Goal: Task Accomplishment & Management: Use online tool/utility

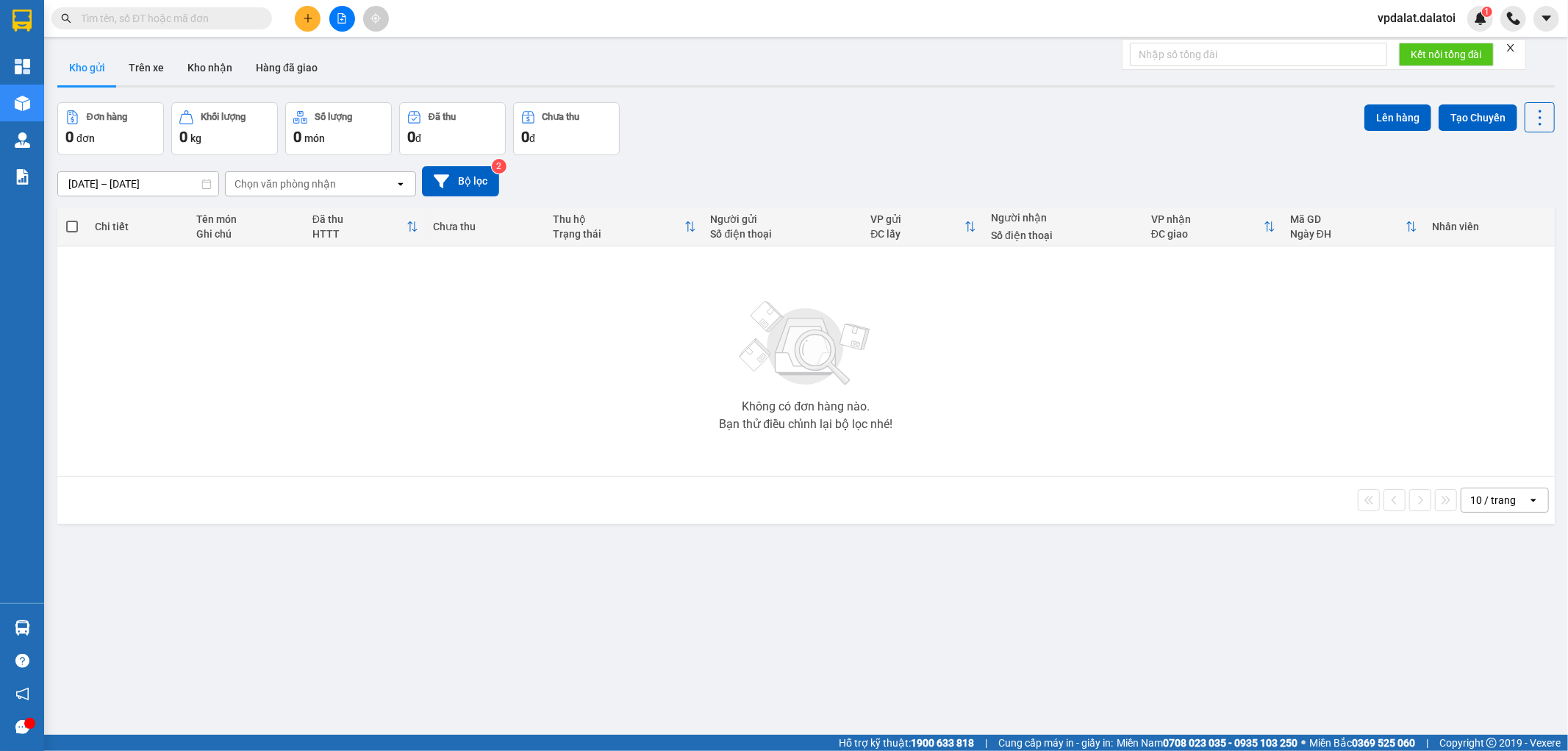
click at [303, 21] on icon "plus" at bounding box center [308, 17] width 10 height 10
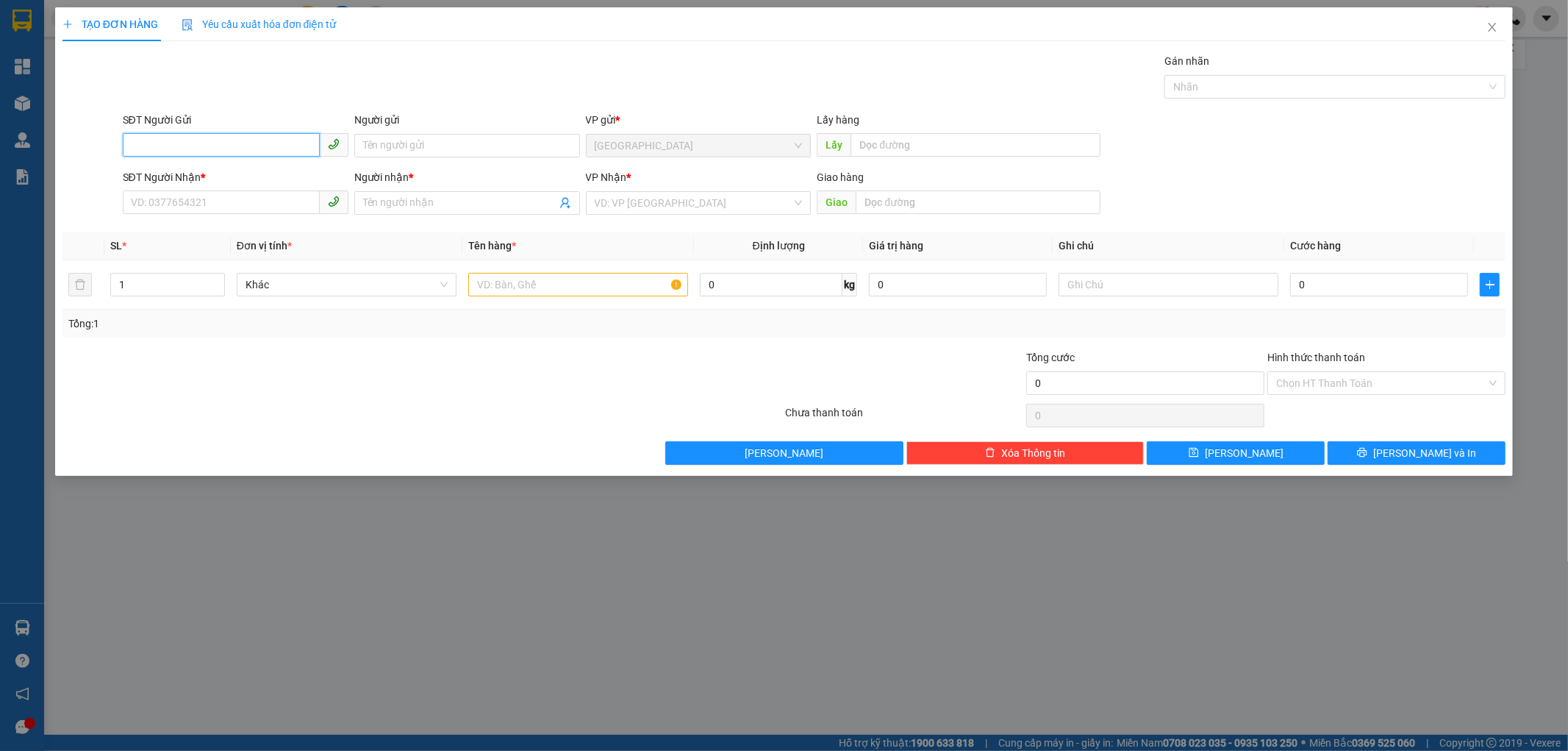
click at [170, 138] on input "SĐT Người Gửi" at bounding box center [221, 145] width 197 height 24
paste input "0935760561"
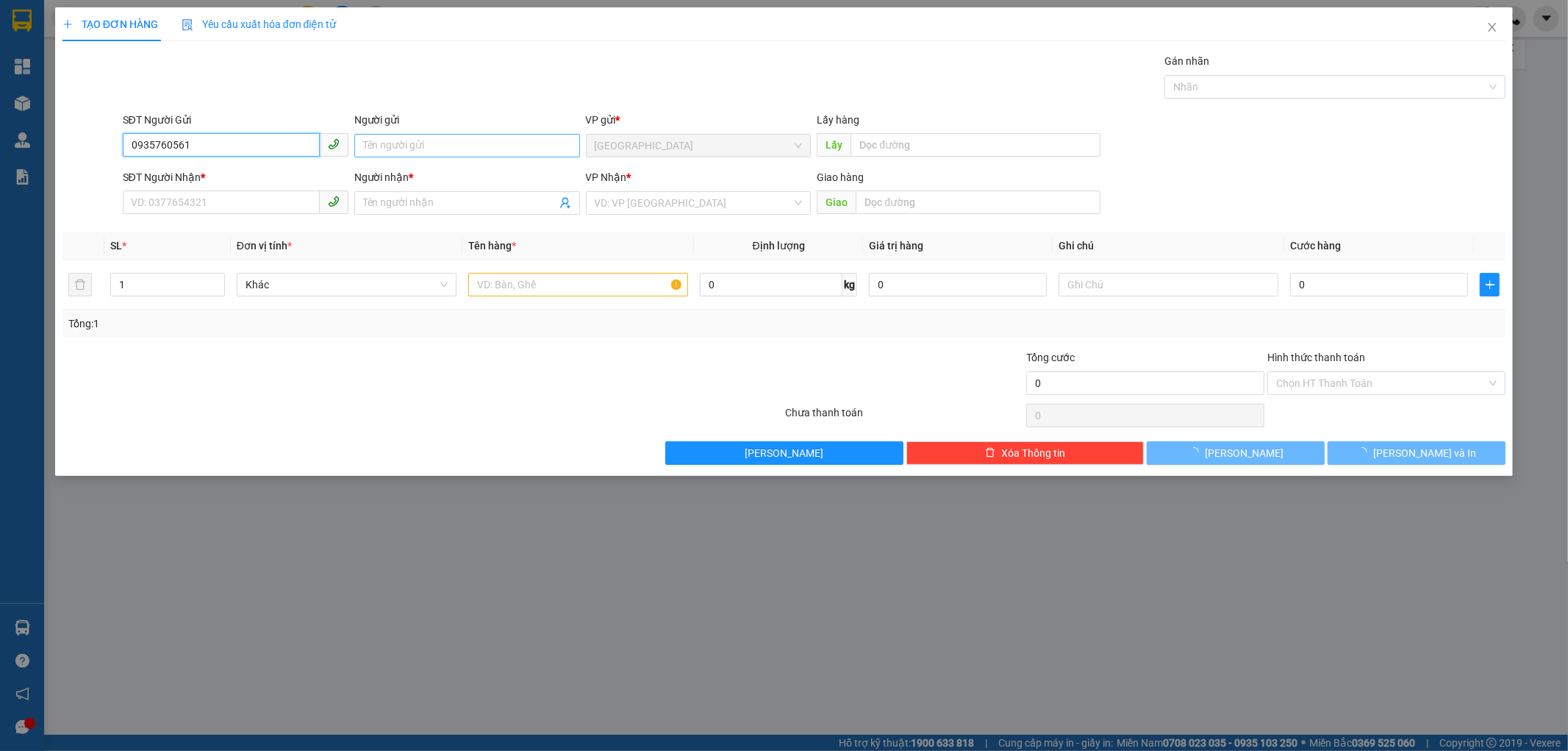
type input "0935760561"
click at [424, 134] on input "Người gửi" at bounding box center [467, 145] width 226 height 24
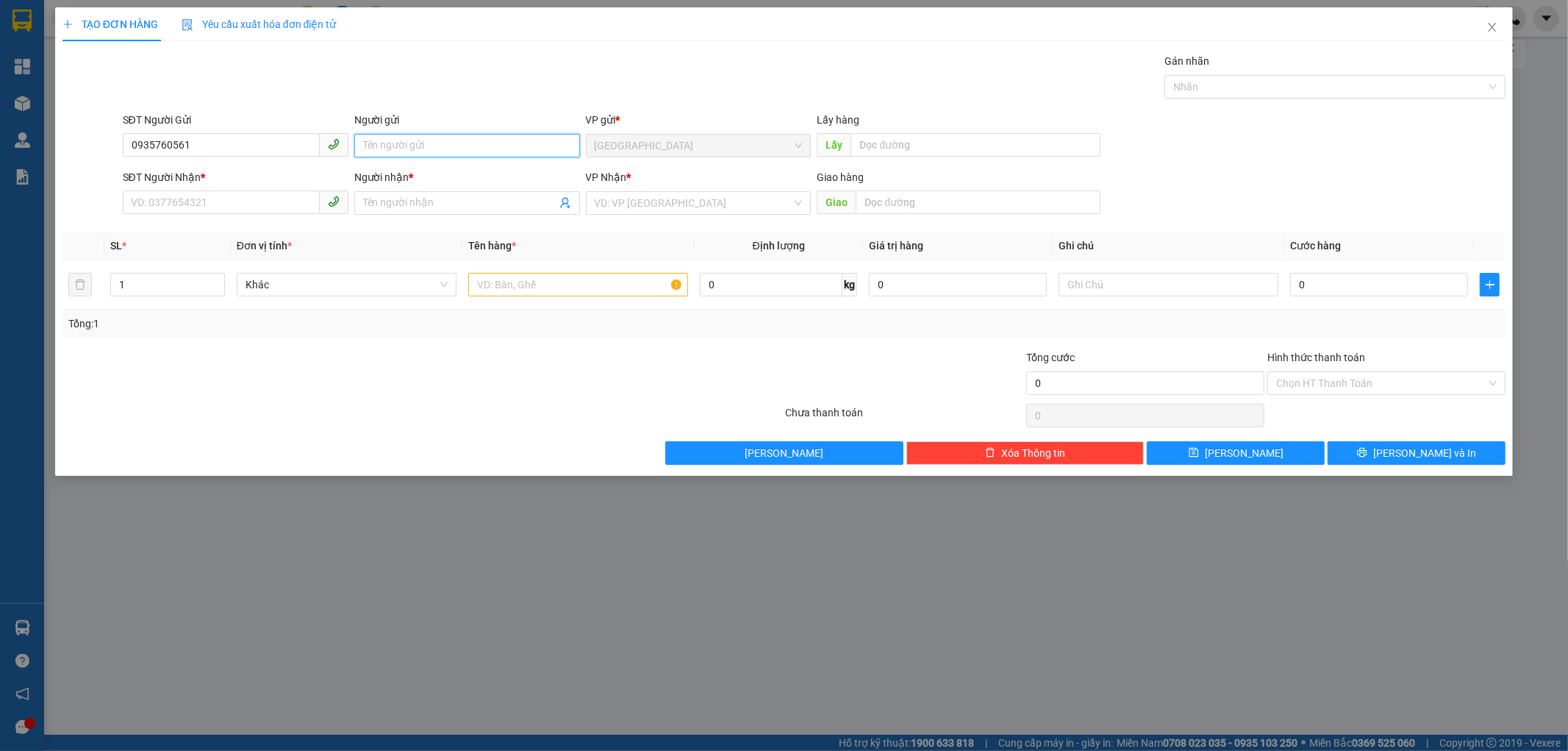
click at [446, 148] on input "Người gửi" at bounding box center [467, 145] width 226 height 24
type input "p"
type input "O"
type input "p"
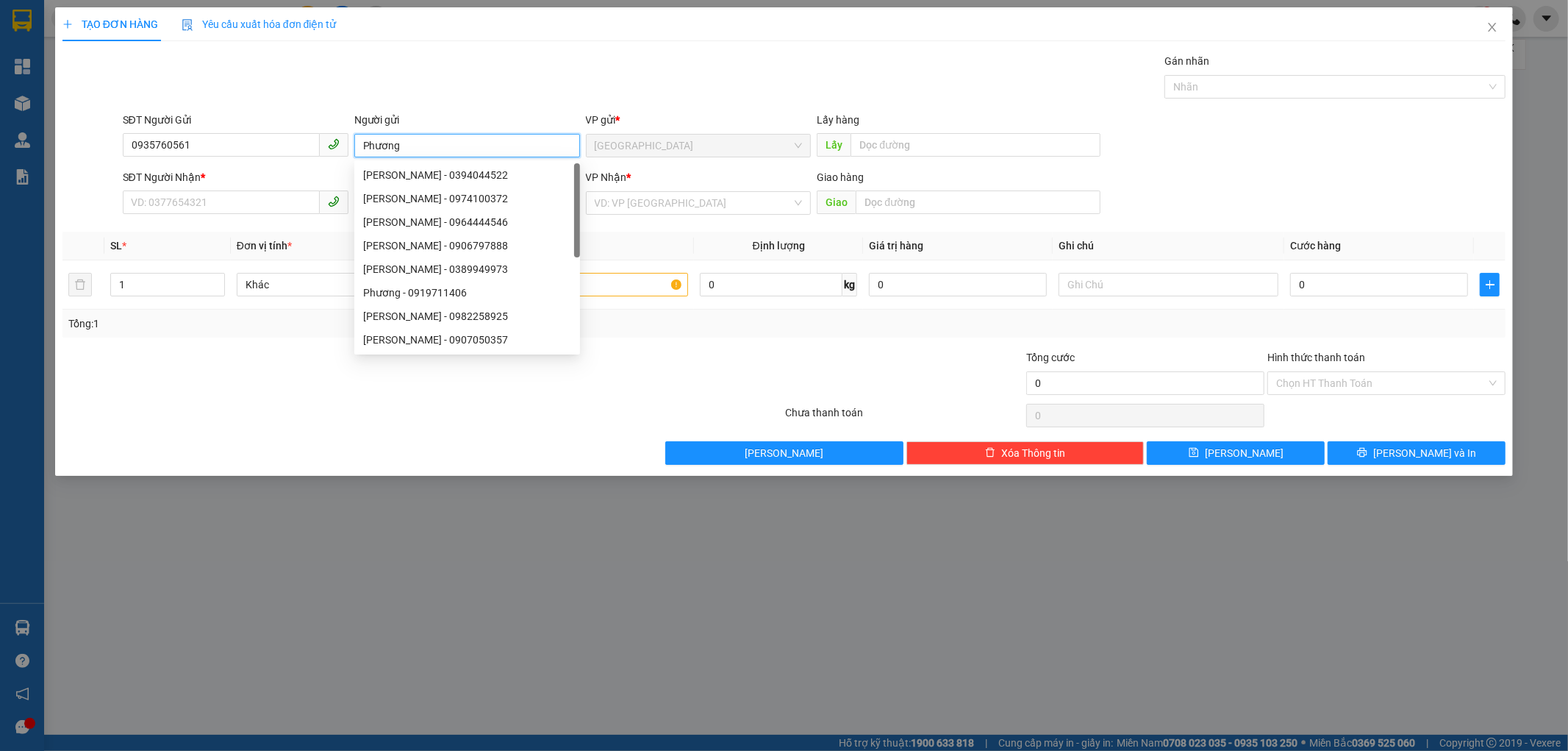
type input "Phương"
click at [251, 345] on div "Transit Pickup Surcharge Ids Transit Deliver Surcharge Ids Transit Deliver Surc…" at bounding box center [784, 259] width 1444 height 412
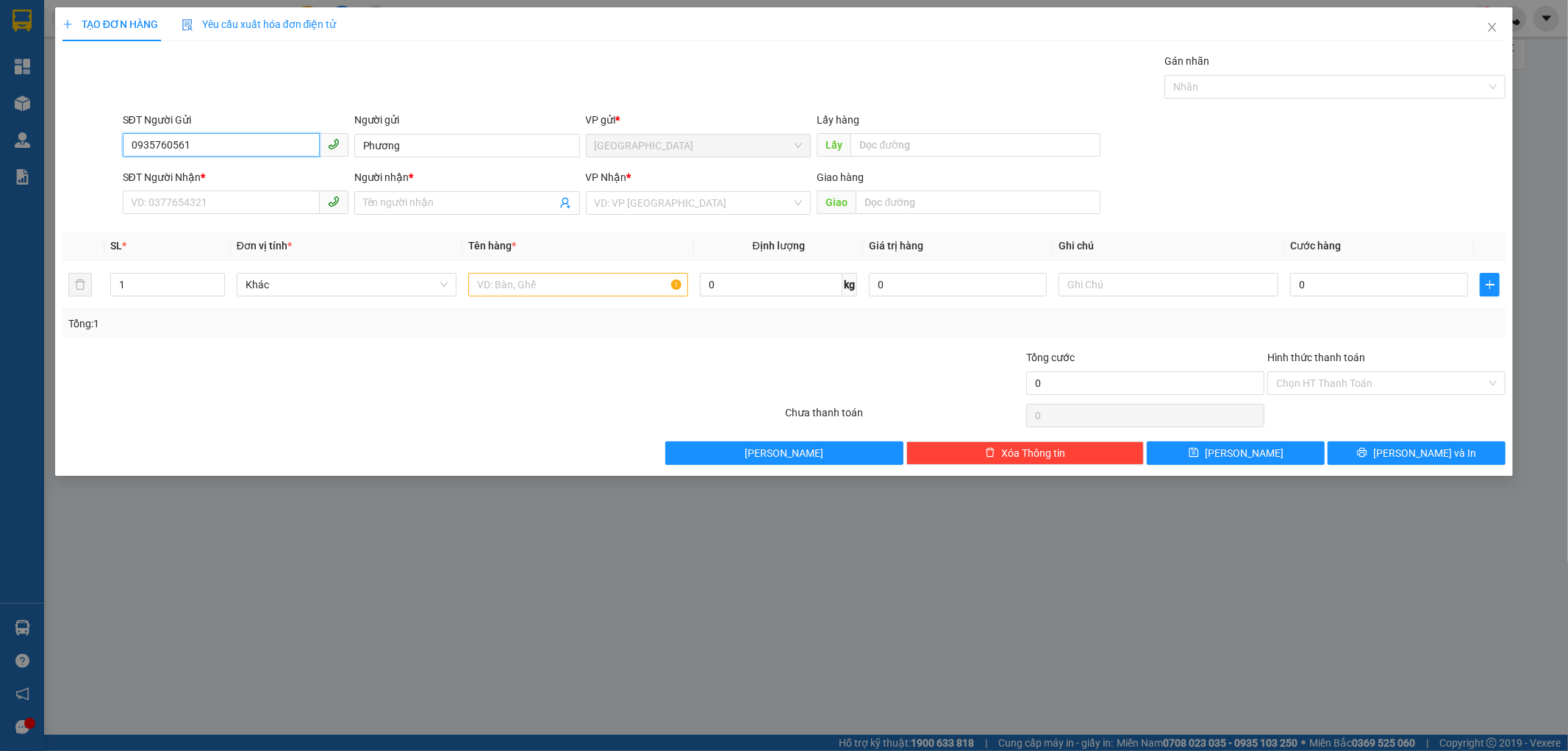
drag, startPoint x: 244, startPoint y: 149, endPoint x: 0, endPoint y: 120, distance: 245.7
click at [0, 119] on div "TẠO ĐƠN HÀNG Yêu cầu xuất hóa đơn điện tử Transit Pickup Surcharge Ids Transit …" at bounding box center [784, 376] width 1568 height 751
click at [236, 201] on input "SĐT Người Nhận *" at bounding box center [221, 202] width 197 height 24
paste input "0935760561"
drag, startPoint x: 254, startPoint y: 198, endPoint x: 71, endPoint y: 190, distance: 183.2
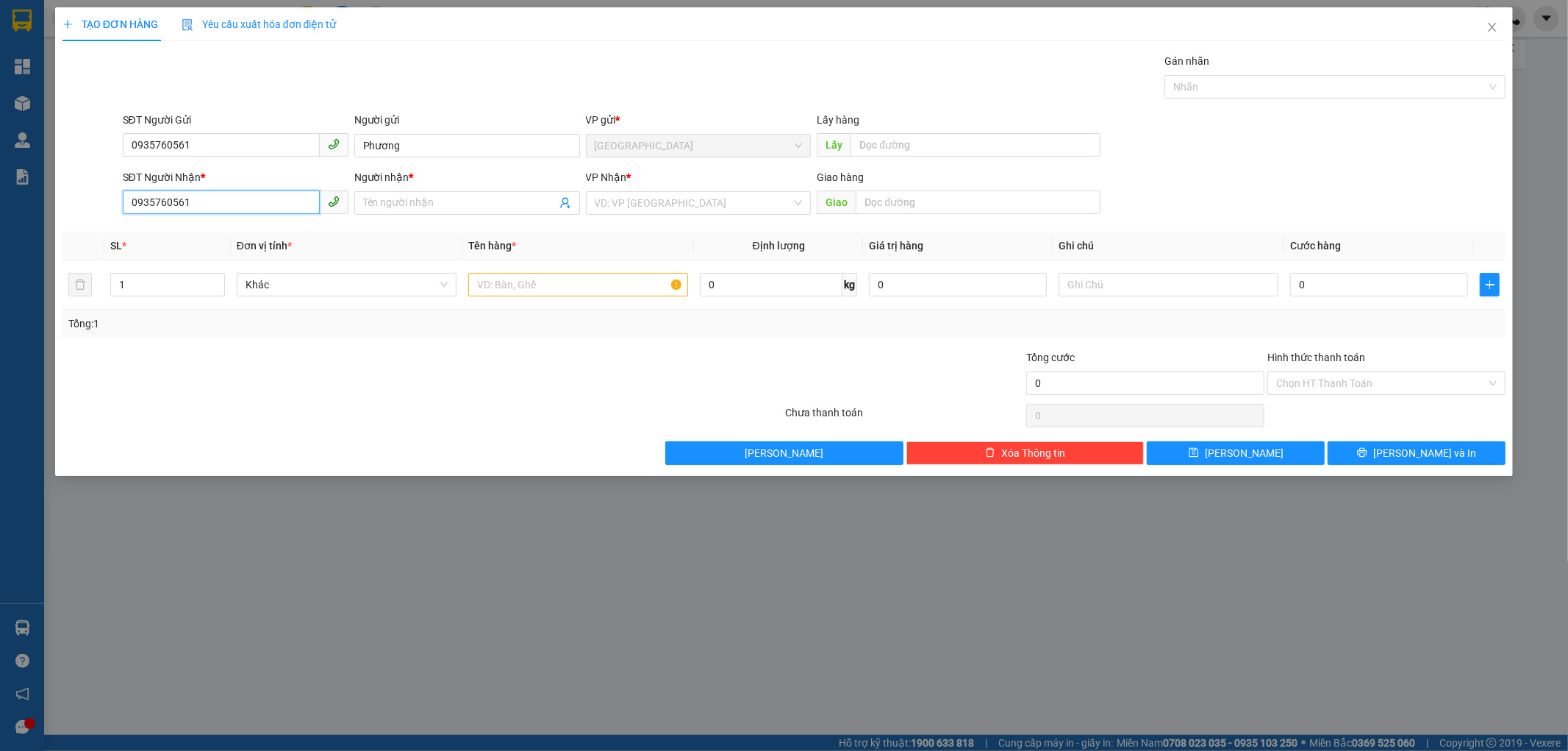
click at [71, 190] on div "SĐT Người Nhận * 0935760561 0935760561 Người nhận * Tên người nhận VP Nhận * VD…" at bounding box center [784, 195] width 1447 height 51
type input "0906797888"
click at [452, 189] on div "Người nhận *" at bounding box center [467, 180] width 226 height 22
click at [437, 204] on input "Người nhận *" at bounding box center [460, 203] width 194 height 16
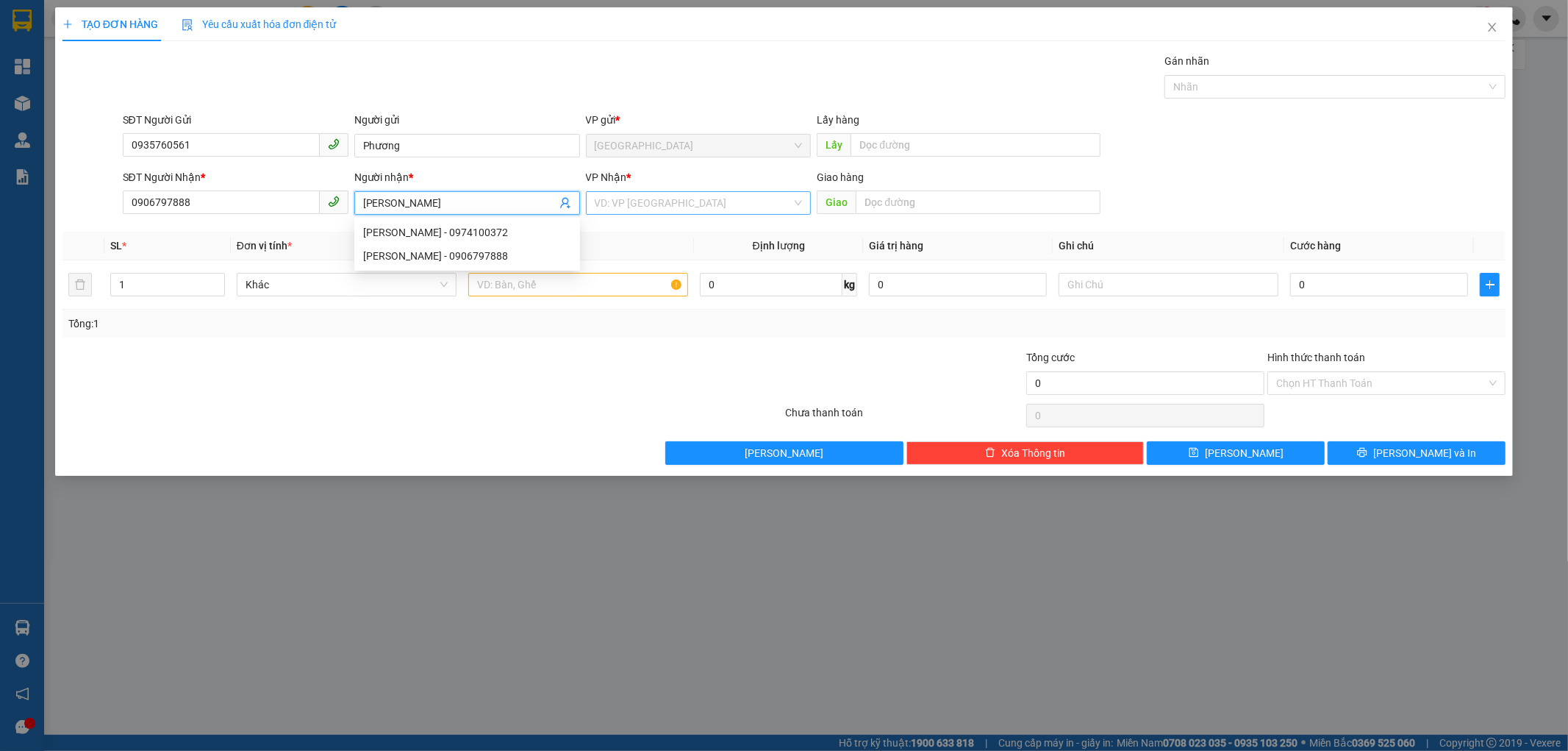
type input "[PERSON_NAME]"
click at [678, 201] on input "search" at bounding box center [693, 203] width 197 height 22
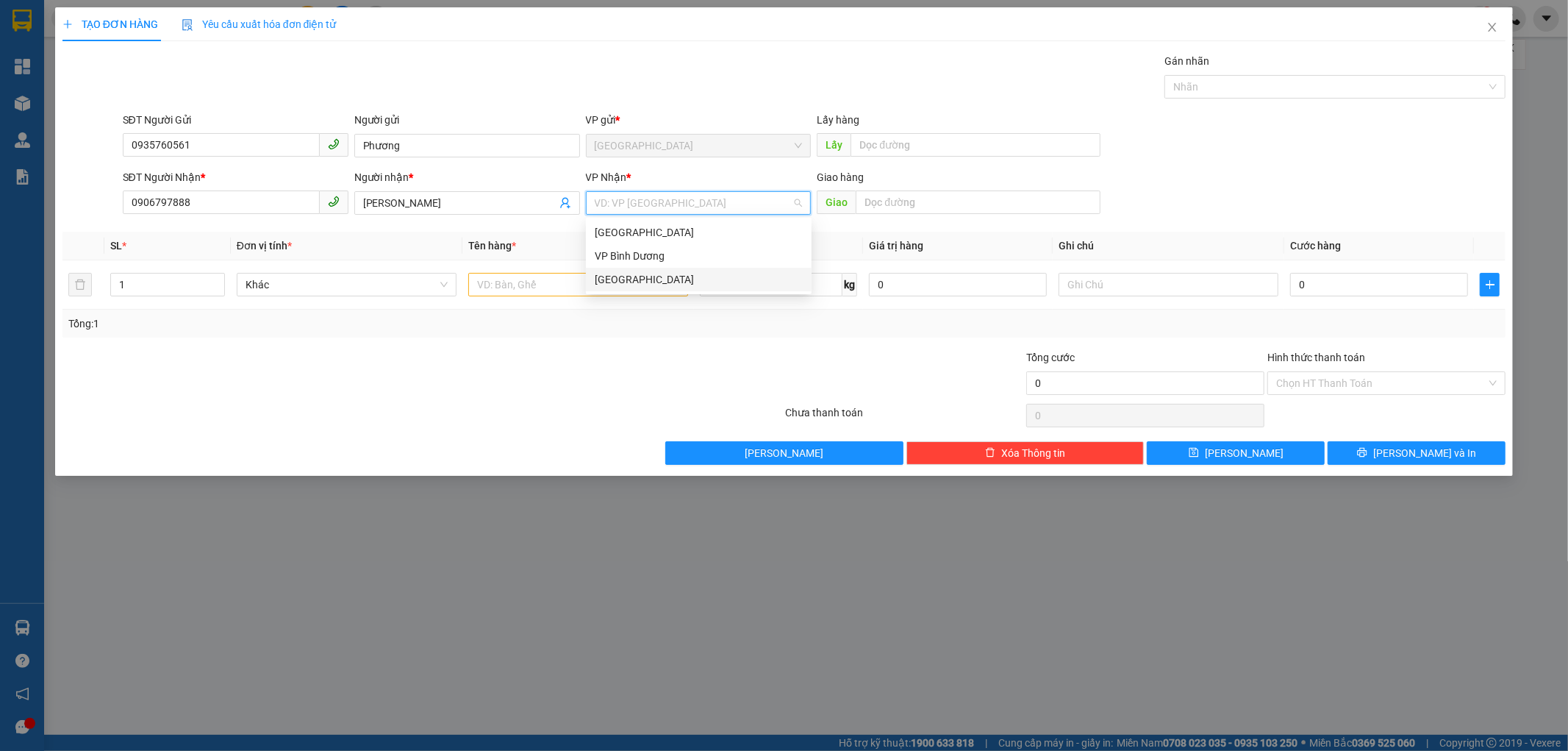
click at [442, 397] on div at bounding box center [302, 375] width 482 height 51
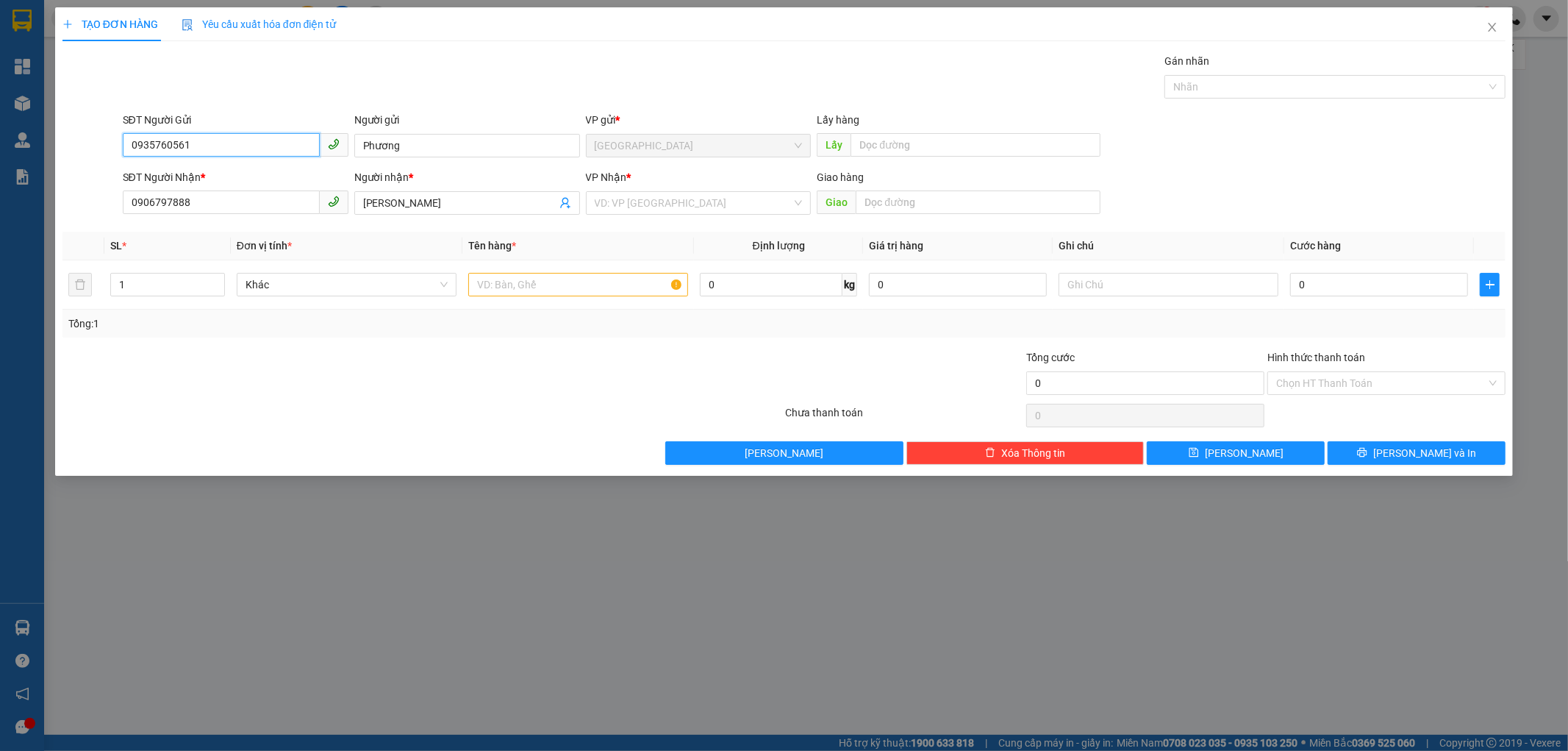
drag, startPoint x: 223, startPoint y: 147, endPoint x: 23, endPoint y: 160, distance: 200.4
click at [17, 143] on div "TẠO ĐƠN HÀNG Yêu cầu xuất hóa đơn điện tử Transit Pickup Surcharge Ids Transit …" at bounding box center [784, 376] width 1568 height 751
drag, startPoint x: 229, startPoint y: 205, endPoint x: 0, endPoint y: 207, distance: 229.0
click at [0, 207] on div "TẠO ĐƠN HÀNG Yêu cầu xuất hóa đơn điện tử Transit Pickup Surcharge Ids Transit …" at bounding box center [784, 376] width 1568 height 751
click at [1492, 28] on icon "close" at bounding box center [1492, 27] width 8 height 9
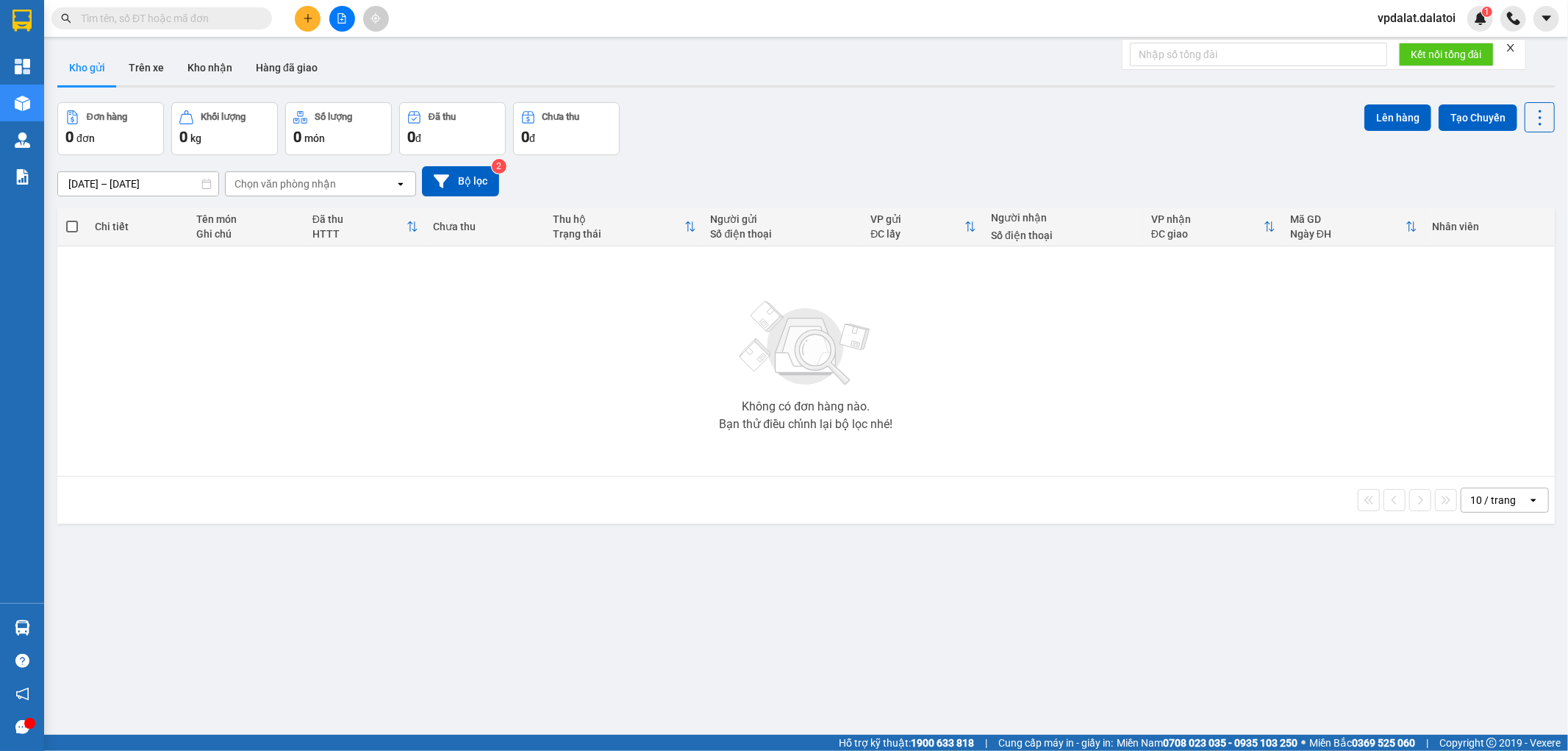
click at [1428, 18] on span "vpdalat.dalatoi" at bounding box center [1415, 18] width 101 height 18
click at [1399, 37] on span "Đăng xuất" at bounding box center [1422, 46] width 70 height 16
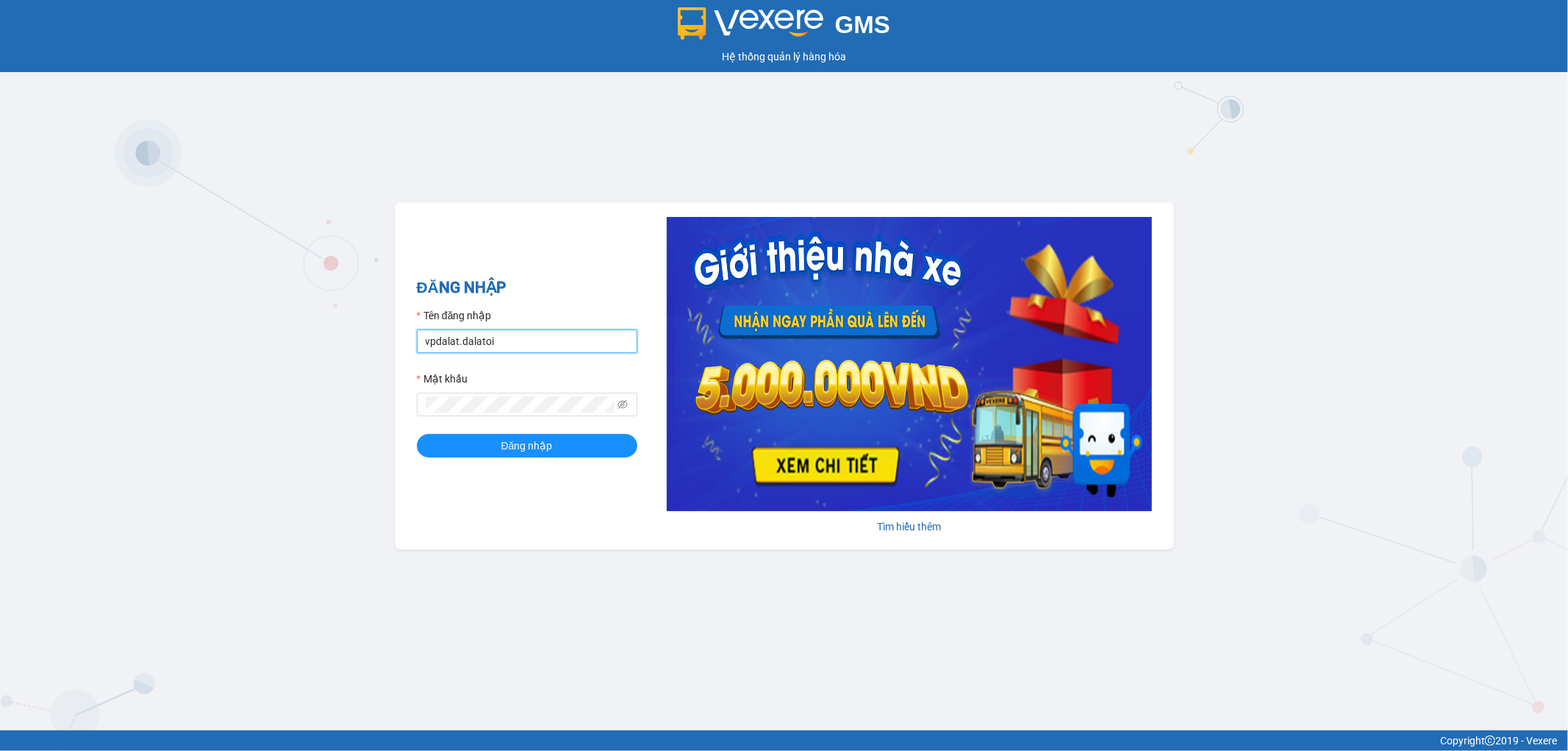
click at [460, 341] on input "vpdalat.dalatoi" at bounding box center [526, 342] width 220 height 24
type input "vpnhatrang.dalatoi"
click at [478, 439] on button "Đăng nhập" at bounding box center [526, 446] width 220 height 24
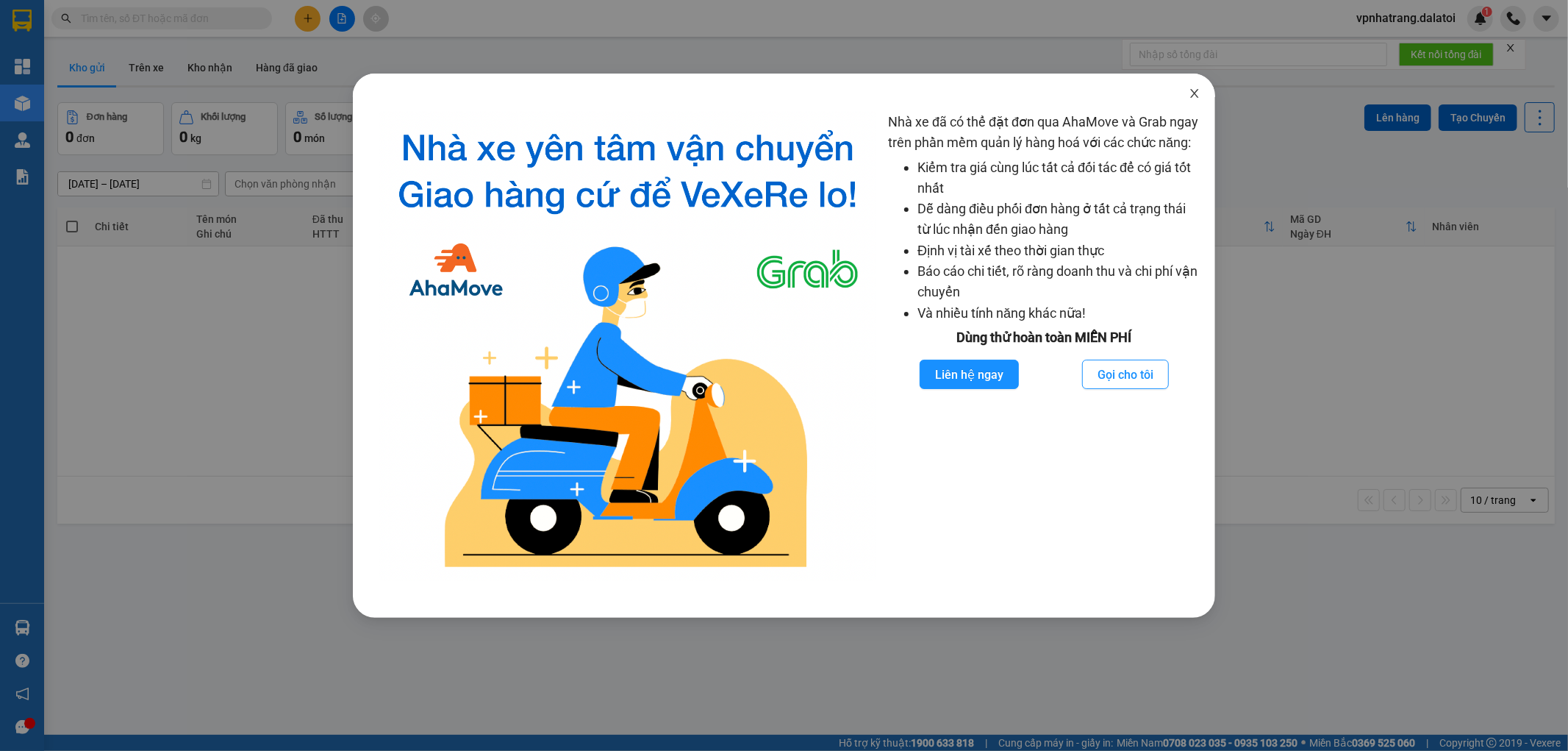
click at [1186, 93] on span "Close" at bounding box center [1194, 93] width 41 height 41
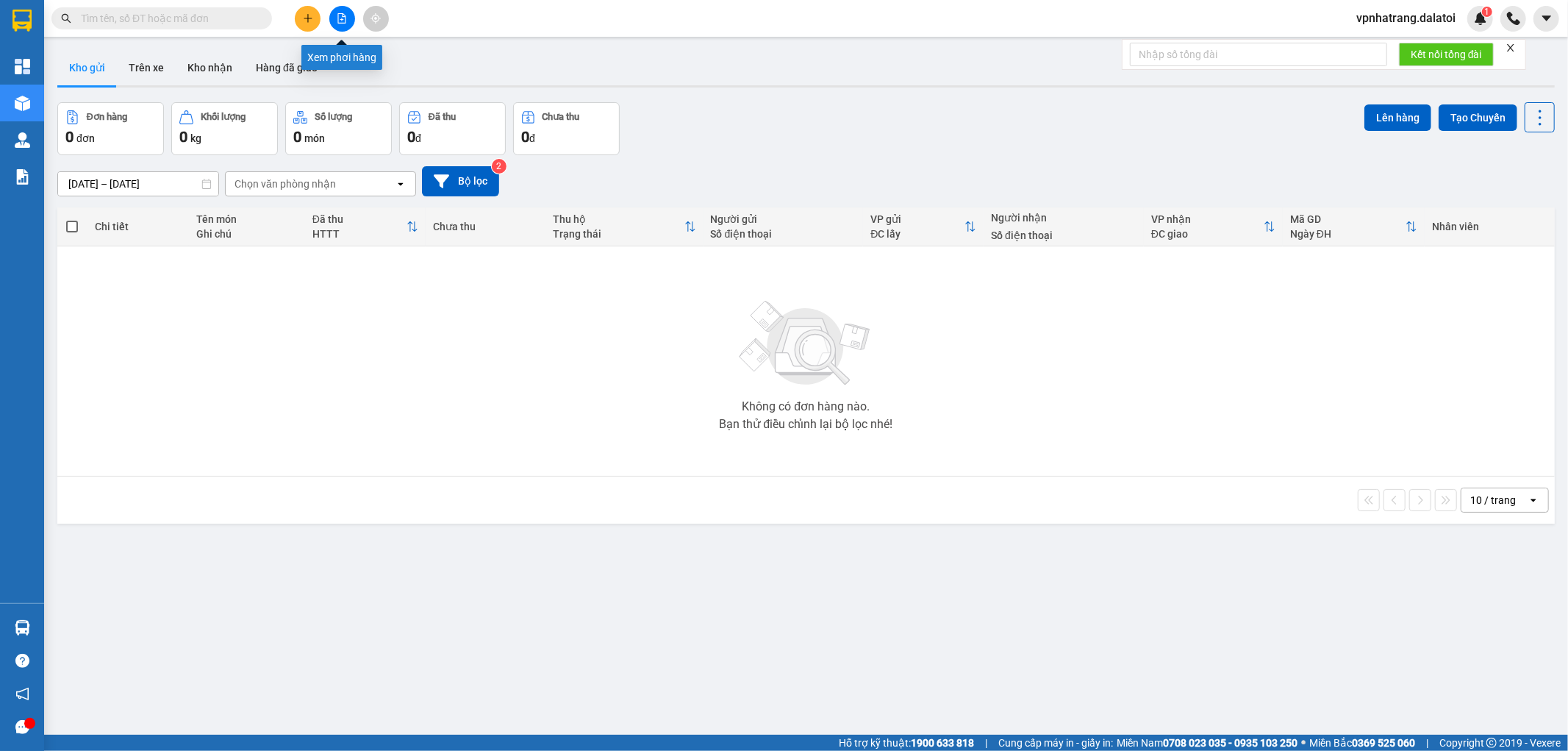
click at [307, 17] on icon "plus" at bounding box center [307, 17] width 1 height 8
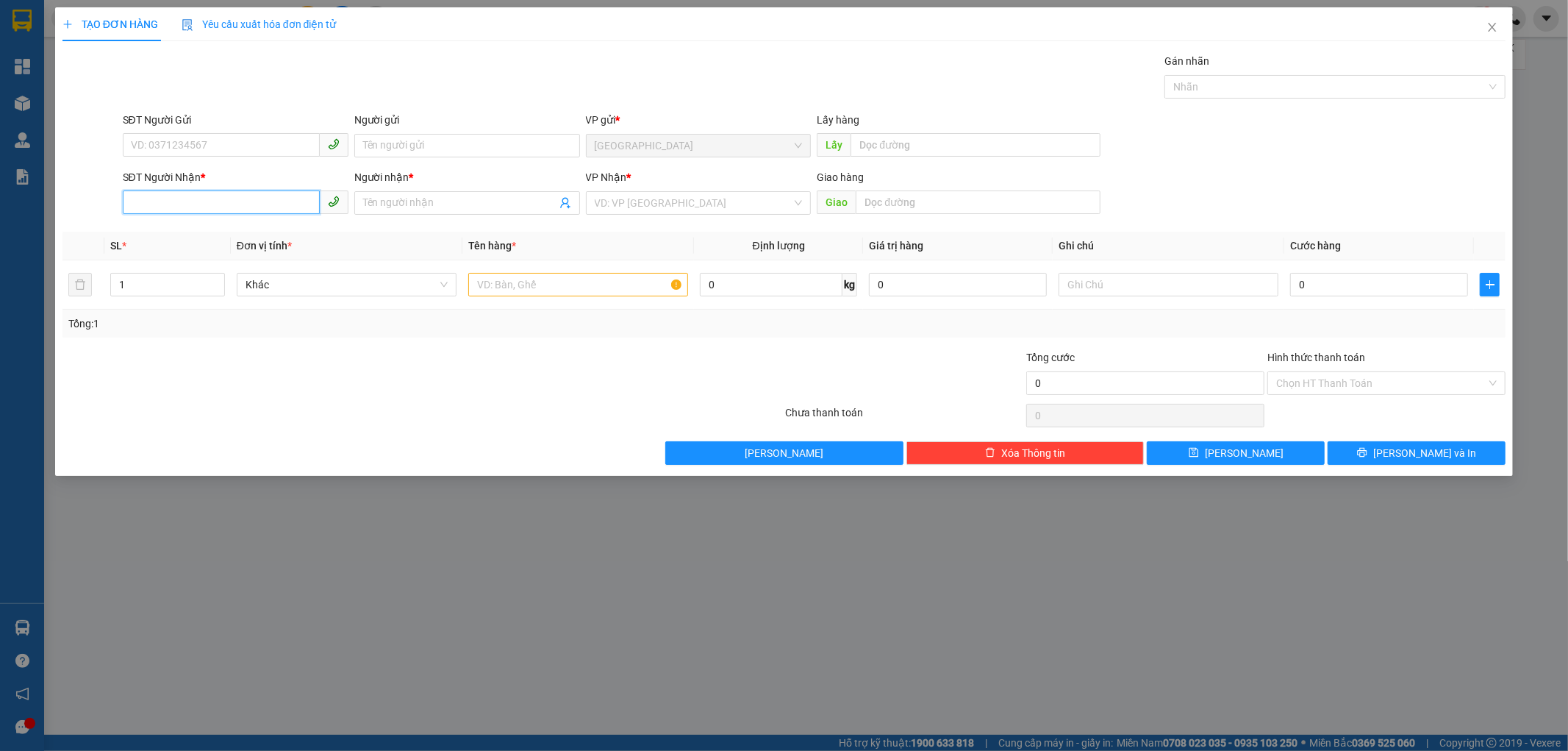
click at [241, 209] on input "SĐT Người Nhận *" at bounding box center [221, 202] width 197 height 24
paste input "0906797888"
type input "0906797888"
click at [266, 233] on div "0906797888 - Chị Phương" at bounding box center [236, 232] width 208 height 16
type input "[PERSON_NAME]"
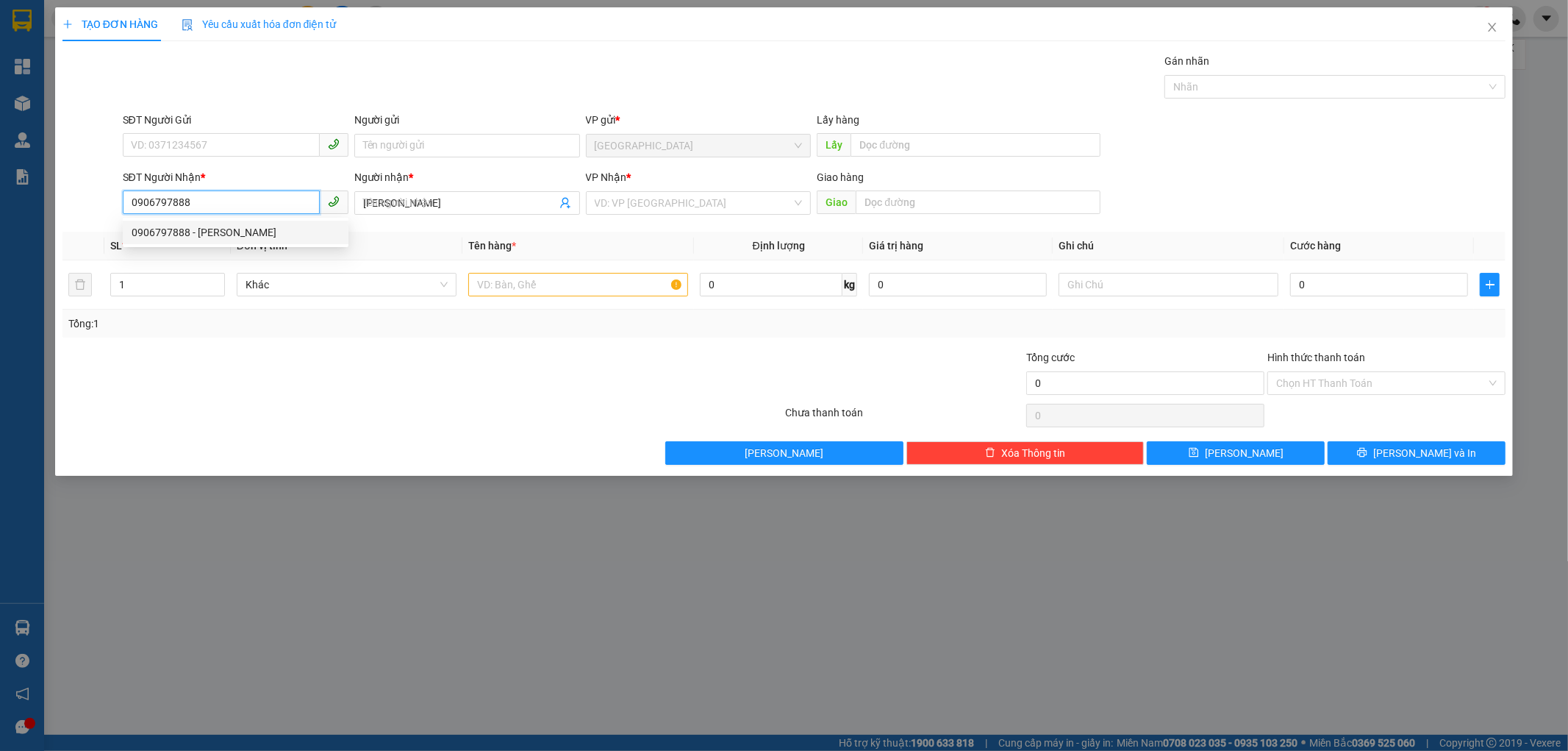
type input "70.000"
type input "0906797888"
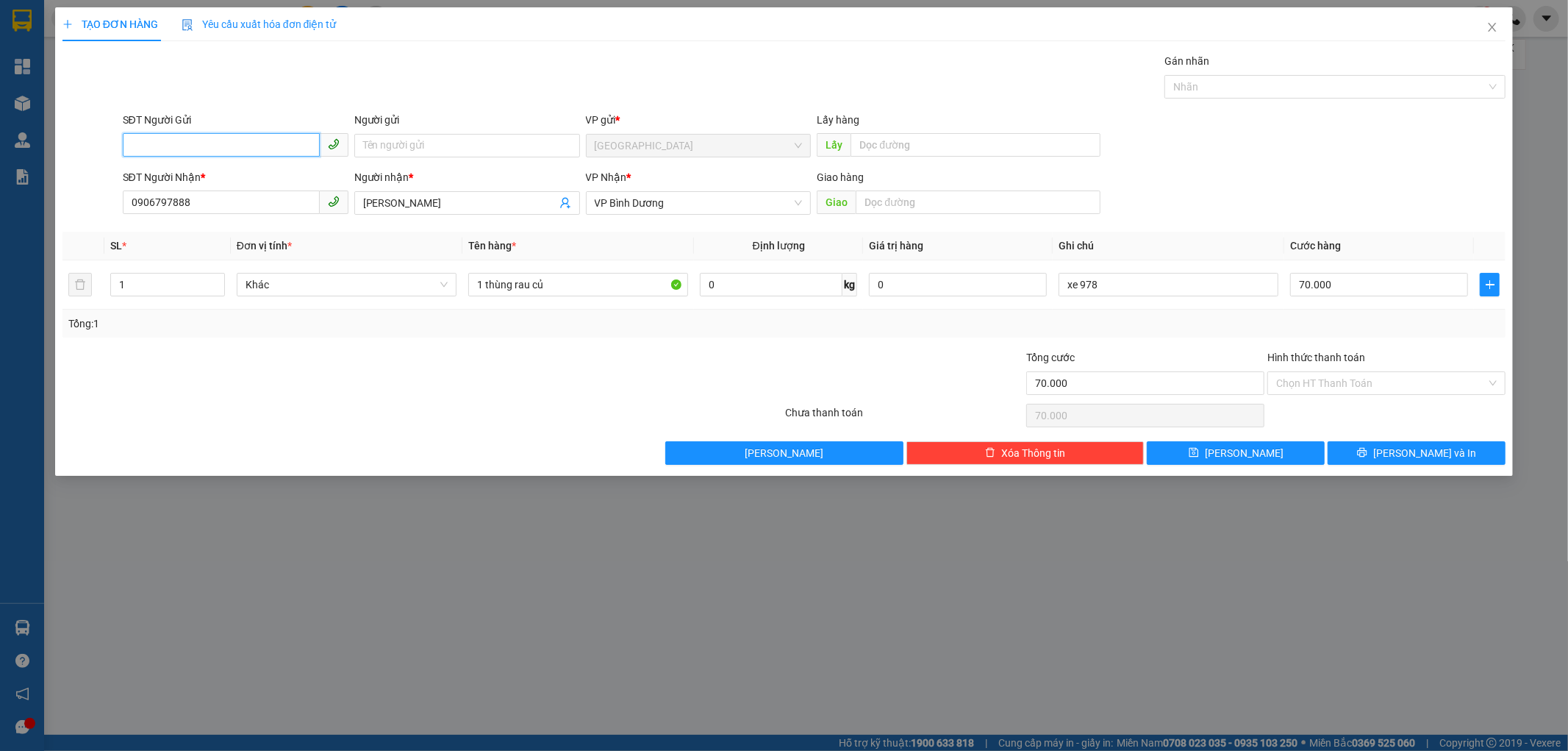
click at [228, 150] on input "SĐT Người Gửi" at bounding box center [221, 145] width 197 height 24
paste input "0935760561"
type input "0935760561"
click at [424, 145] on input "Người gửi" at bounding box center [467, 145] width 226 height 24
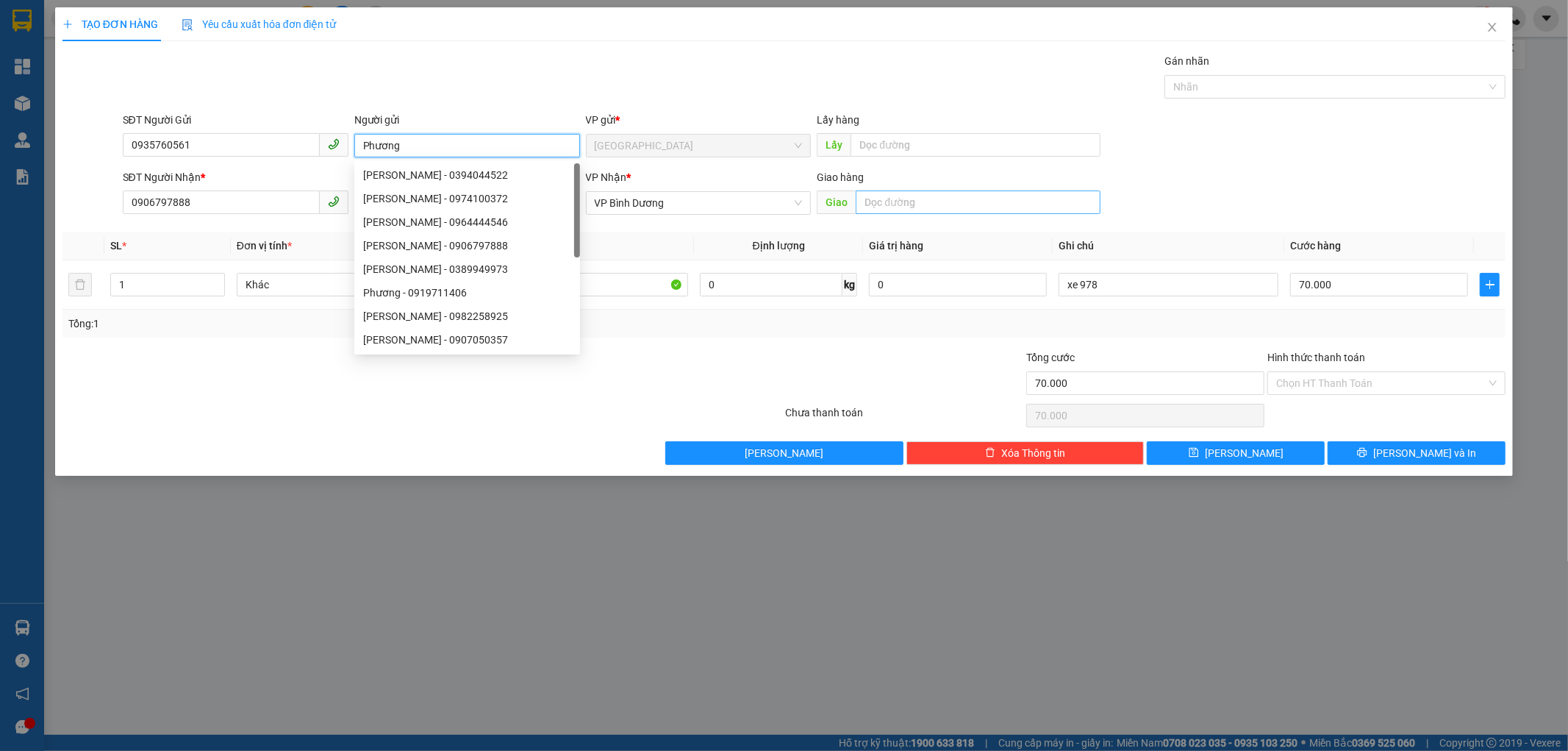
type input "Phương"
click at [890, 197] on input "text" at bounding box center [978, 202] width 245 height 24
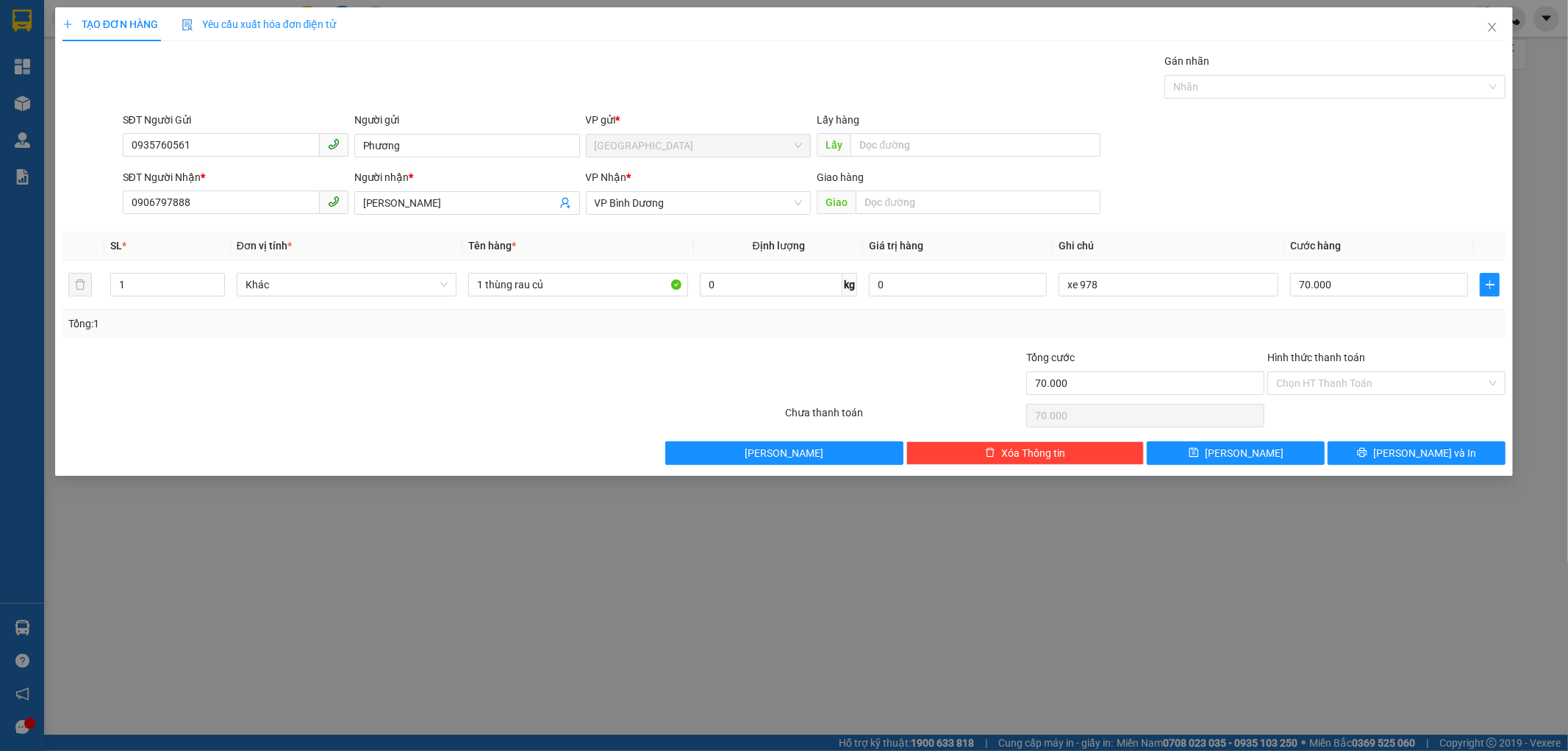
click at [943, 170] on div "Giao hàng" at bounding box center [958, 177] width 284 height 16
click at [940, 145] on input "text" at bounding box center [975, 145] width 250 height 24
type input "vòng xoay vĩnh thái"
click at [1176, 322] on div "Tổng: 1" at bounding box center [784, 323] width 1432 height 16
click at [879, 379] on div at bounding box center [904, 375] width 241 height 51
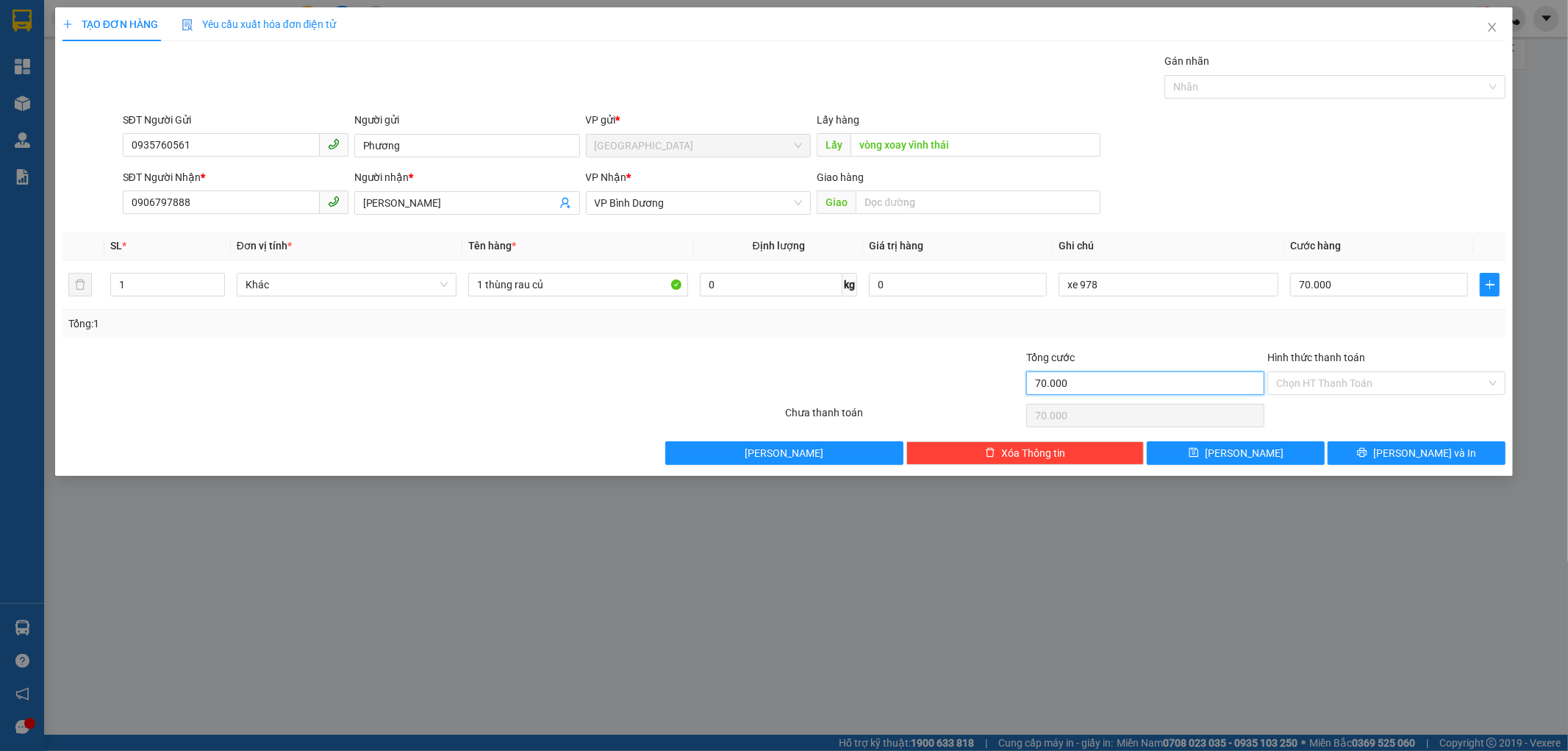
click at [1075, 379] on input "70.000" at bounding box center [1145, 383] width 238 height 24
click at [1140, 326] on div "Tổng: 1" at bounding box center [784, 323] width 1432 height 16
click at [854, 368] on div at bounding box center [904, 375] width 241 height 51
click at [1297, 454] on button "[PERSON_NAME]" at bounding box center [1236, 453] width 178 height 24
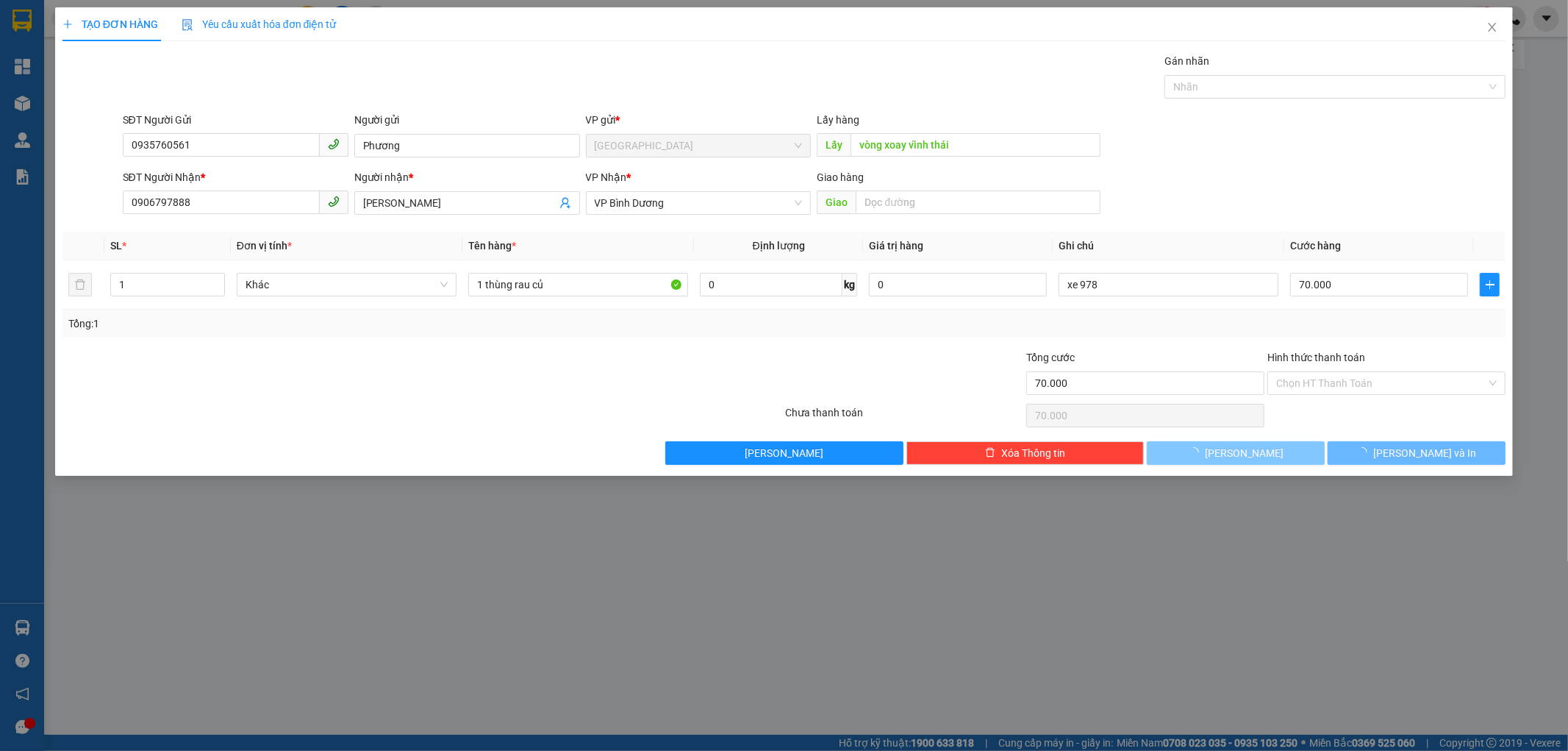
type input "0"
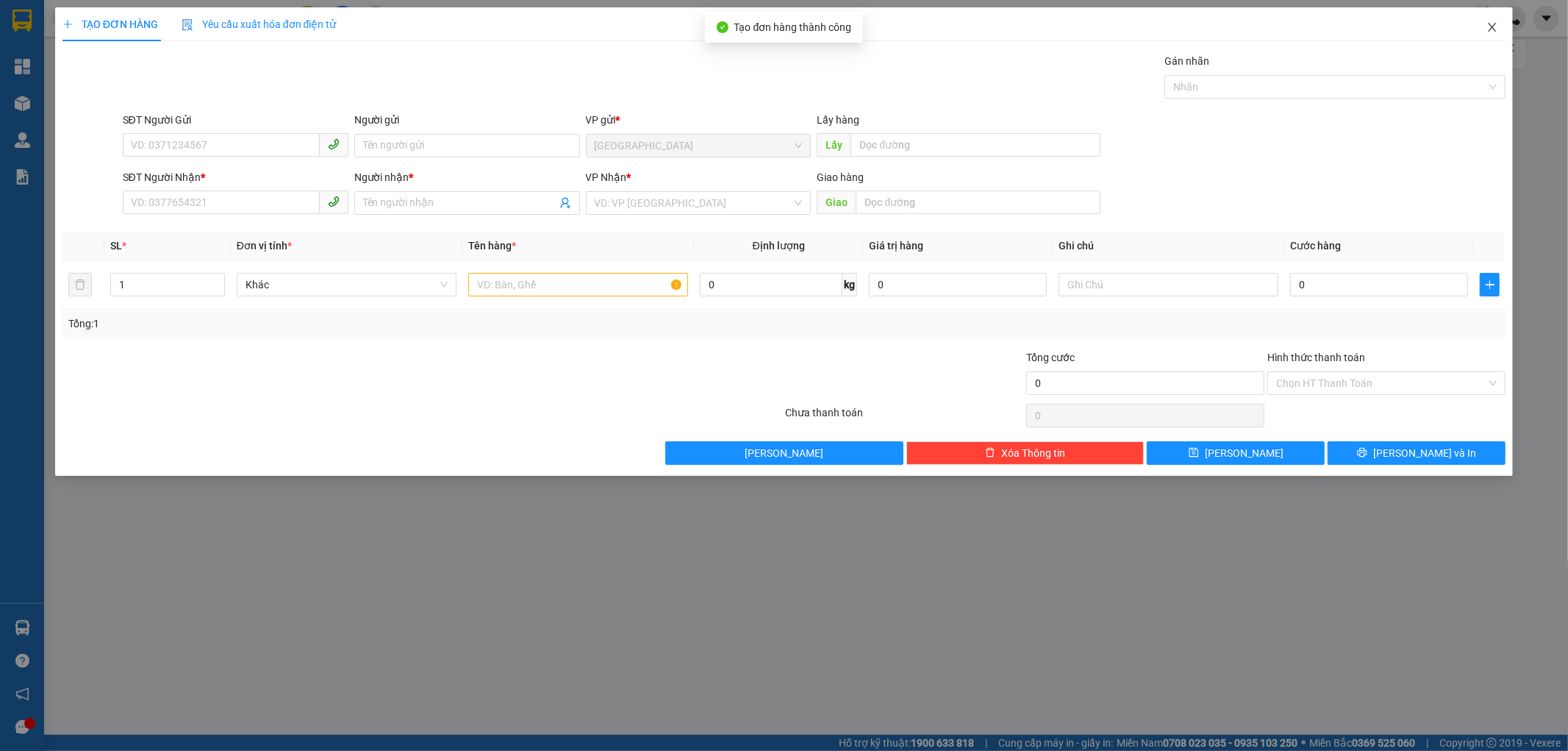
click at [1495, 29] on icon "close" at bounding box center [1491, 26] width 12 height 12
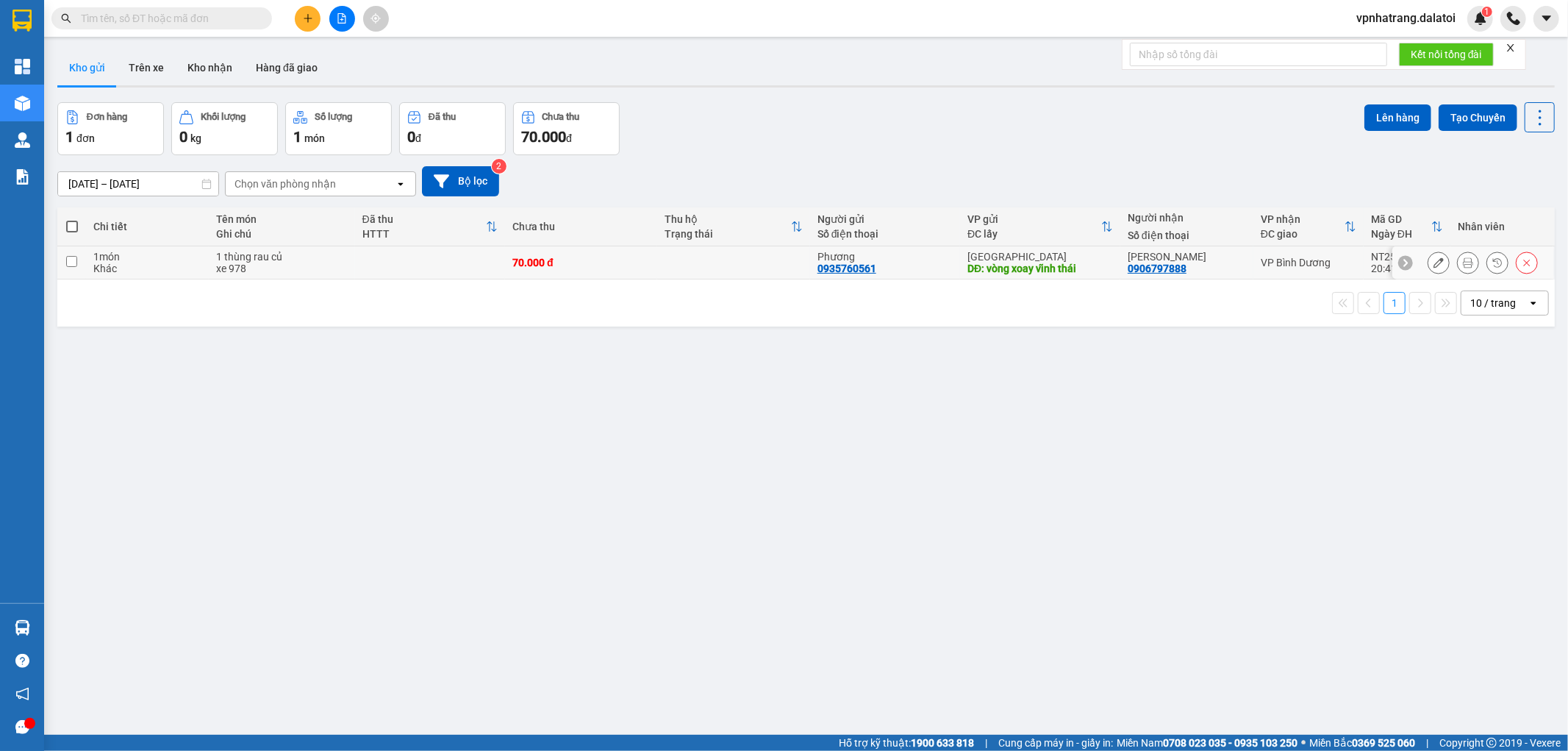
click at [93, 266] on div "Khác" at bounding box center [147, 268] width 108 height 12
checkbox input "true"
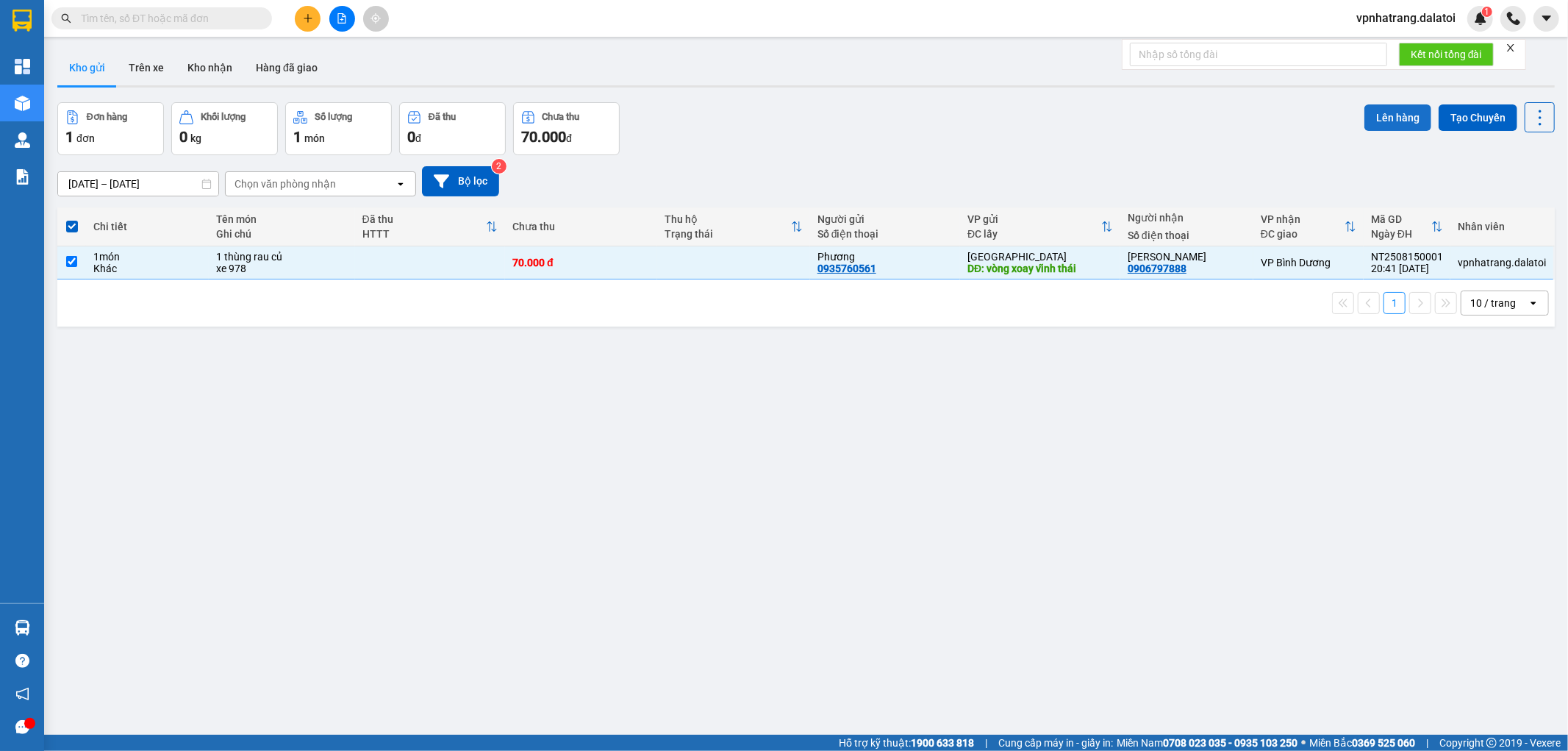
click at [1376, 115] on button "Lên hàng" at bounding box center [1397, 117] width 67 height 26
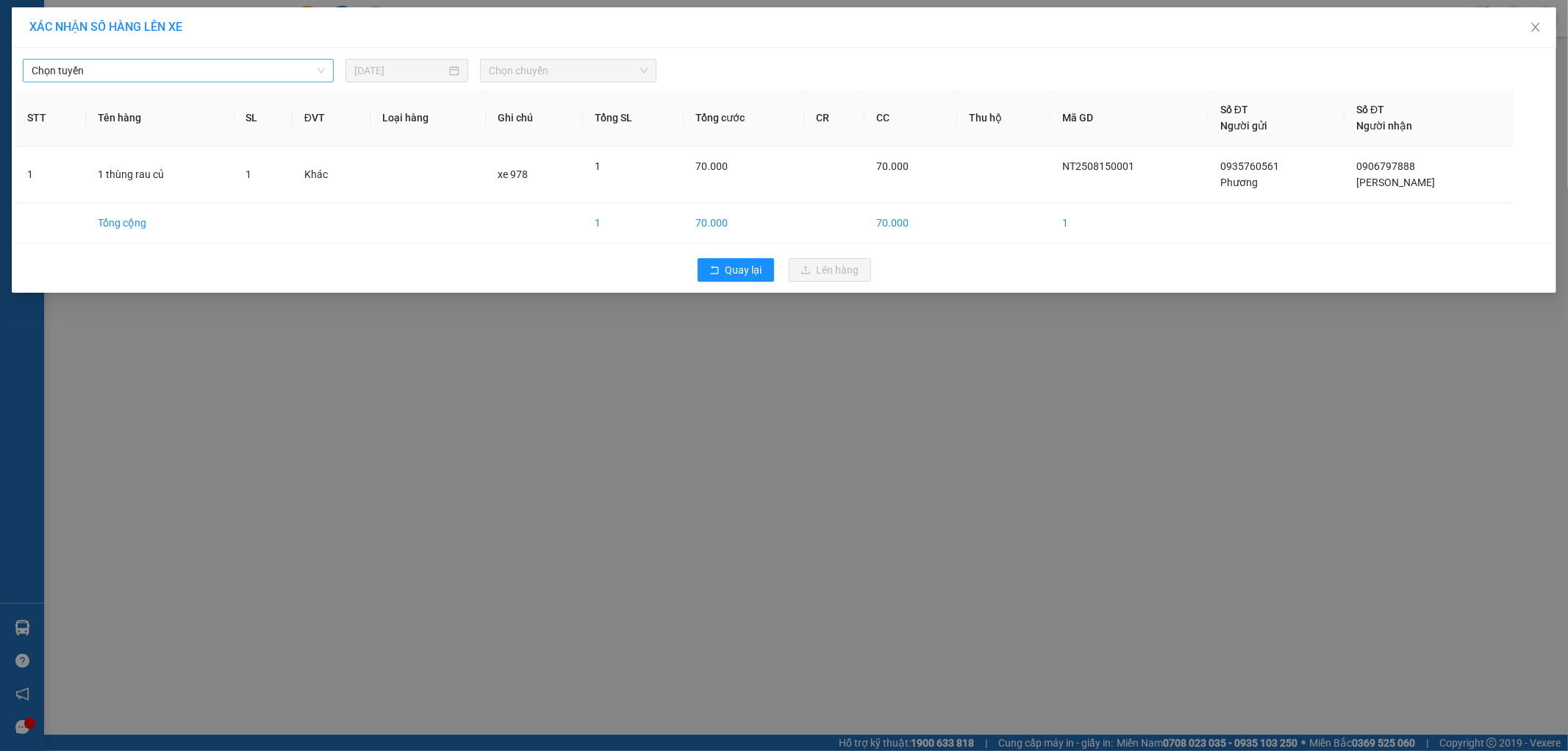
click at [305, 69] on span "Chọn tuyến" at bounding box center [178, 70] width 293 height 22
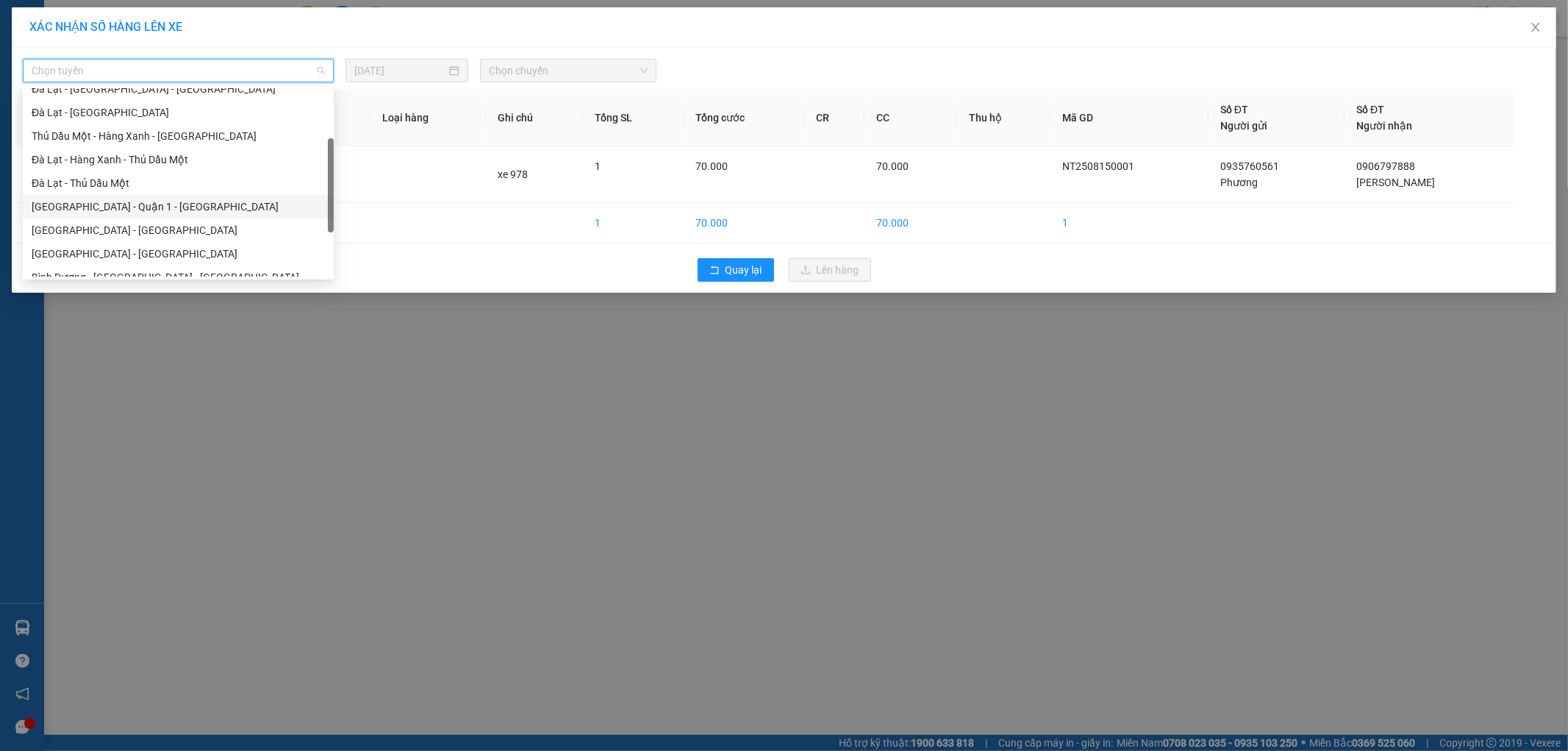
scroll to position [153, 0]
click at [145, 232] on div "Nha Trang - Quận 1 - Bình Dương" at bounding box center [178, 230] width 293 height 16
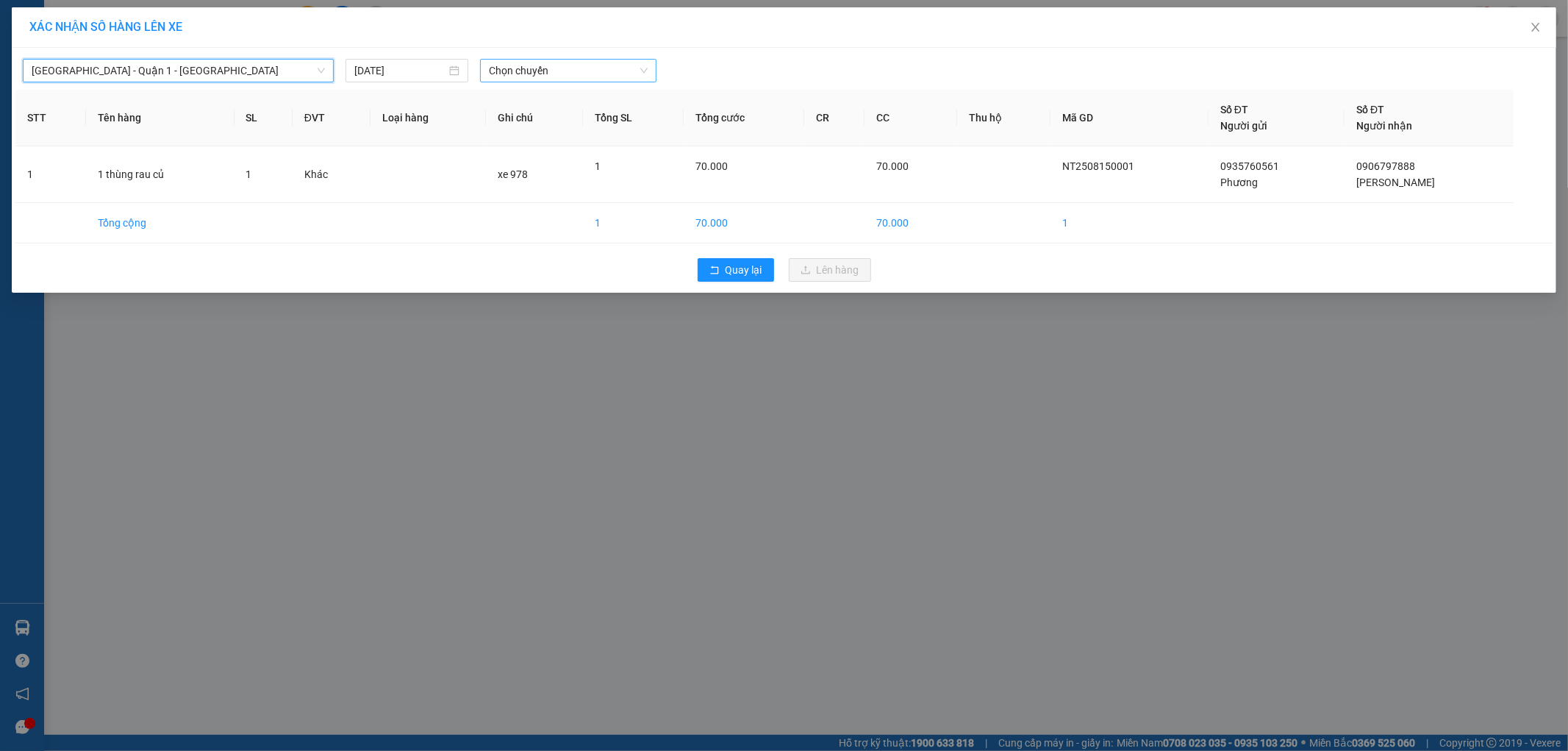
click at [612, 59] on span "Chọn chuyến" at bounding box center [568, 70] width 159 height 22
click at [553, 127] on div "21:30 - 50H-361.97" at bounding box center [546, 123] width 115 height 16
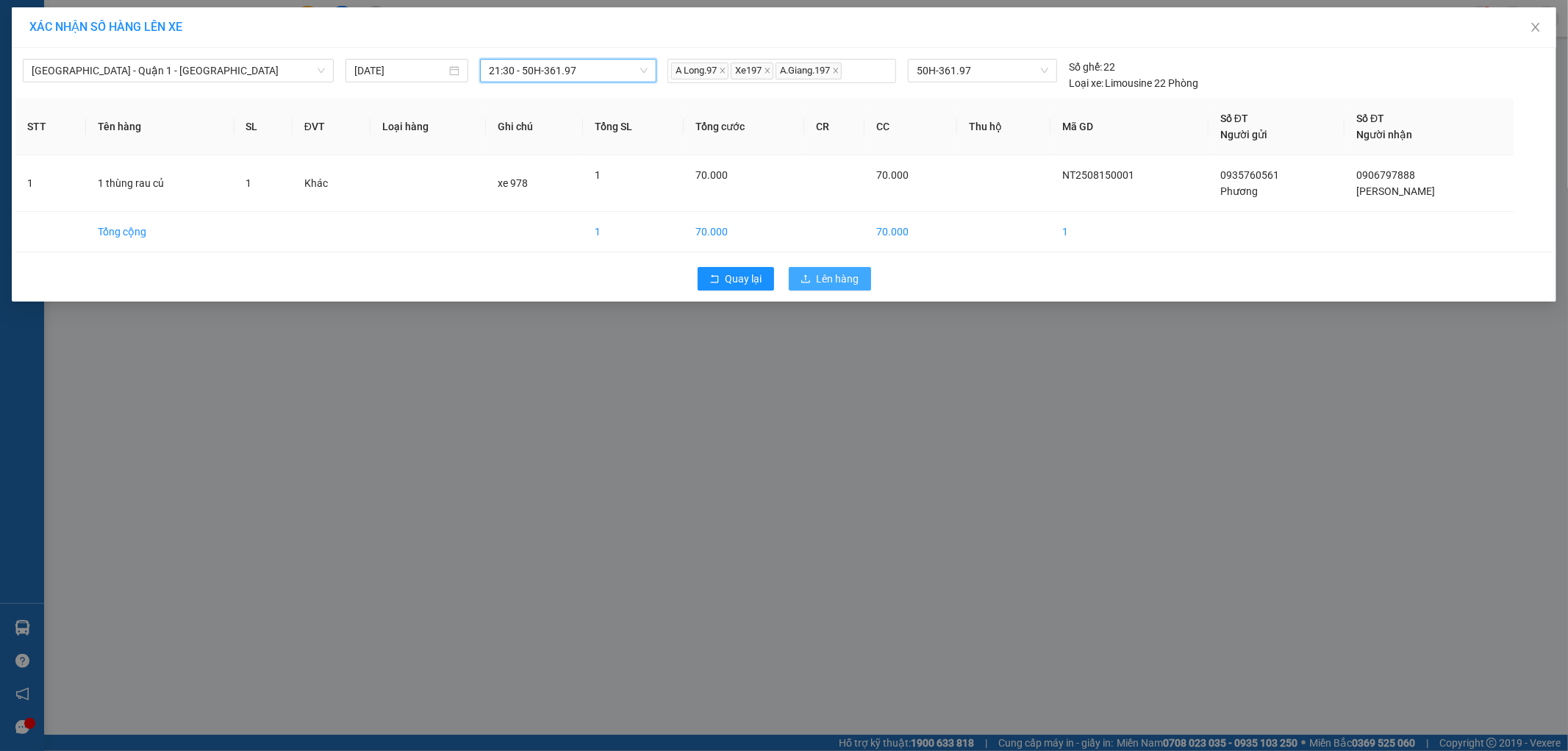
click at [820, 281] on span "Lên hàng" at bounding box center [837, 279] width 43 height 16
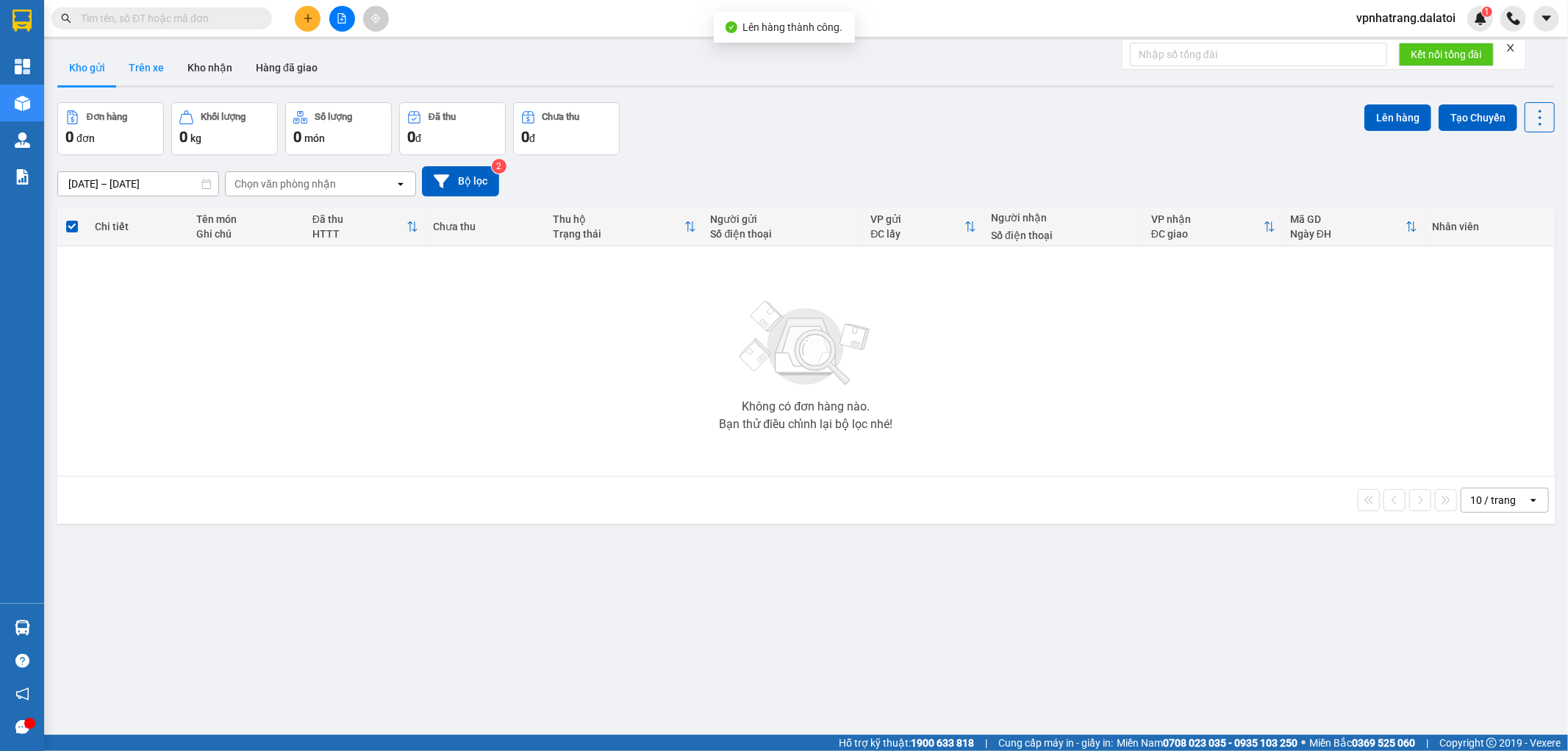
click at [157, 58] on button "Trên xe" at bounding box center [146, 68] width 58 height 36
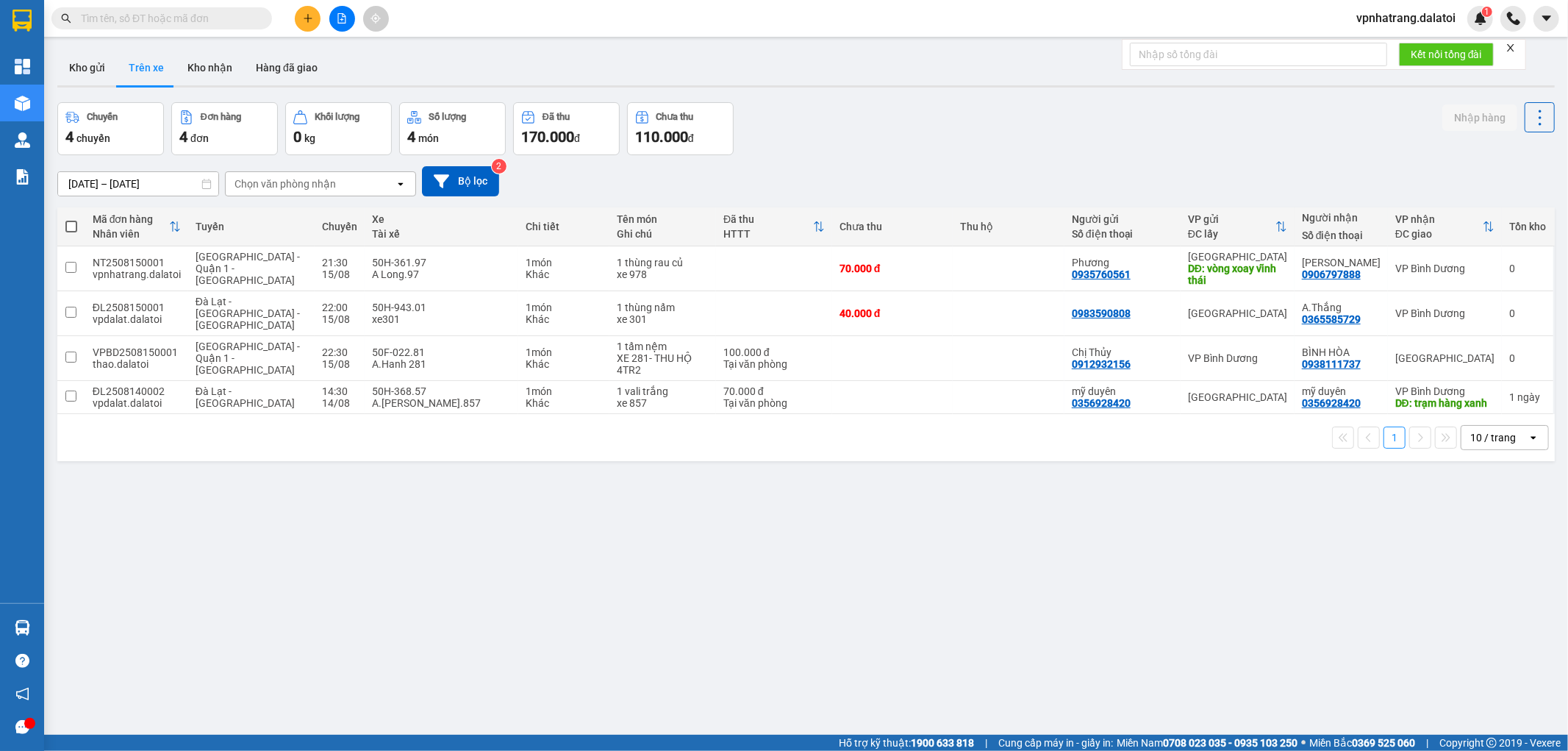
drag, startPoint x: 578, startPoint y: 476, endPoint x: 585, endPoint y: 519, distance: 43.6
click at [585, 519] on div "ver 1.8.138 Kho gửi Trên xe Kho nhận Hàng đã giao Chuyến 4 chuyến Đơn hàng 4 đơ…" at bounding box center [805, 419] width 1509 height 751
